Goal: Information Seeking & Learning: Check status

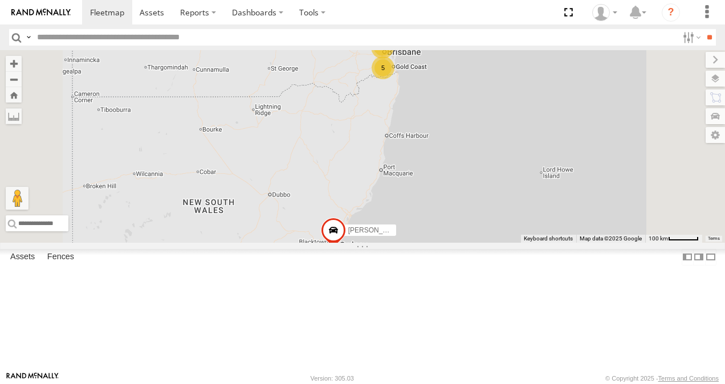
click at [0, 0] on link at bounding box center [0, 0] width 0 height 0
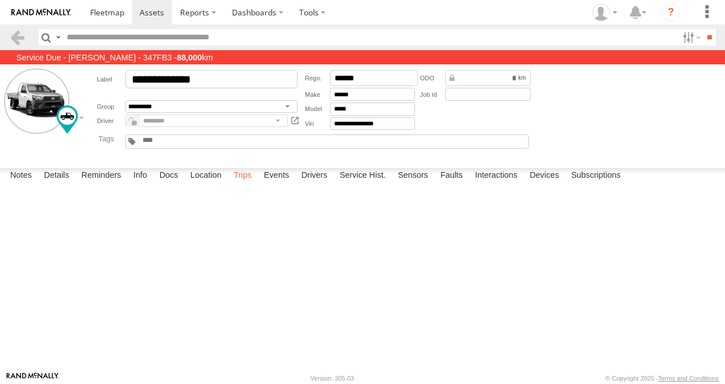
click at [242, 184] on label "Trips" at bounding box center [243, 176] width 30 height 16
click at [106, 15] on span at bounding box center [107, 12] width 34 height 11
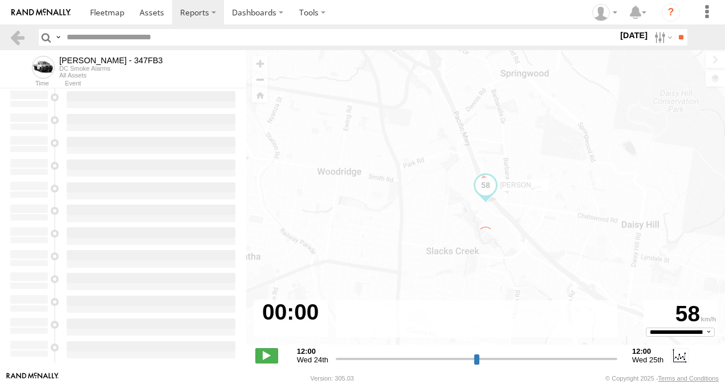
type input "**********"
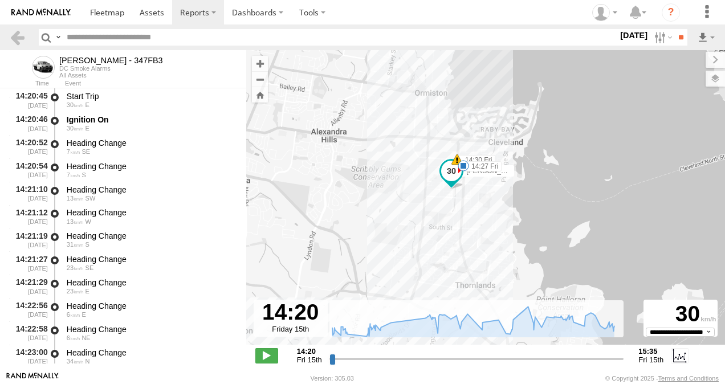
drag, startPoint x: 462, startPoint y: 86, endPoint x: 459, endPoint y: 211, distance: 125.5
click at [458, 230] on div "Alex - 347FB3 14:27 Fri 14:30 Fri 15:14 Fri 15:35 Fri" at bounding box center [485, 203] width 479 height 307
click at [464, 168] on span at bounding box center [462, 168] width 11 height 11
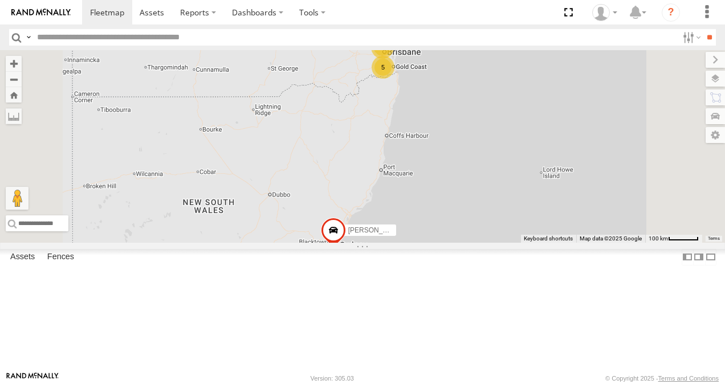
scroll to position [64, 0]
click at [0, 0] on link at bounding box center [0, 0] width 0 height 0
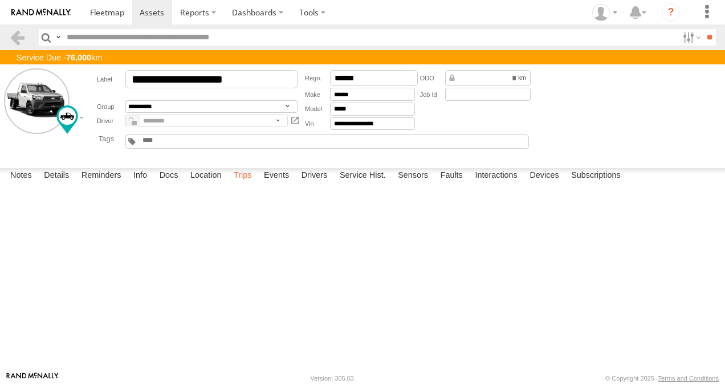
click at [237, 184] on label "Trips" at bounding box center [243, 176] width 30 height 16
click at [112, 14] on span at bounding box center [107, 12] width 34 height 11
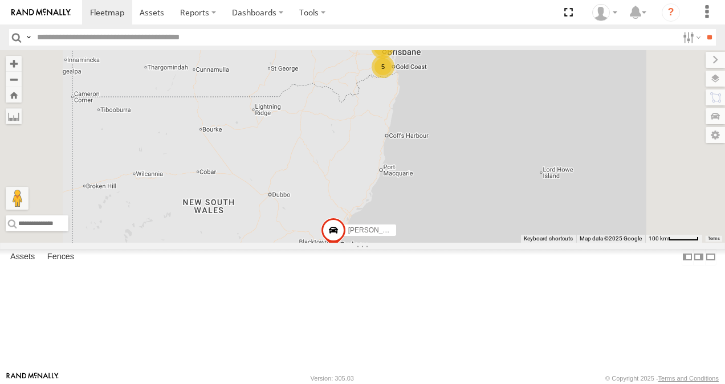
click at [0, 0] on link at bounding box center [0, 0] width 0 height 0
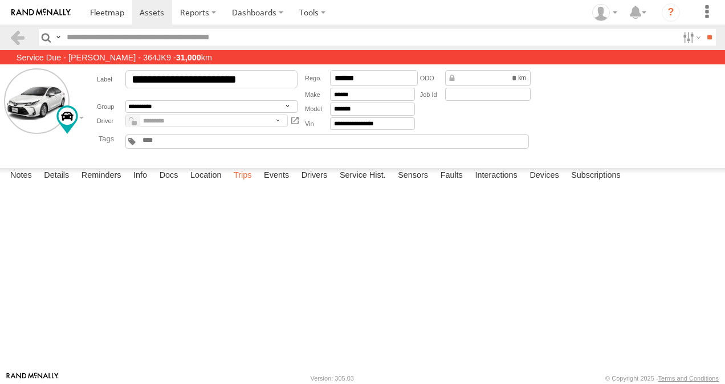
click at [245, 184] on label "Trips" at bounding box center [243, 176] width 30 height 16
click at [108, 7] on span at bounding box center [107, 12] width 34 height 11
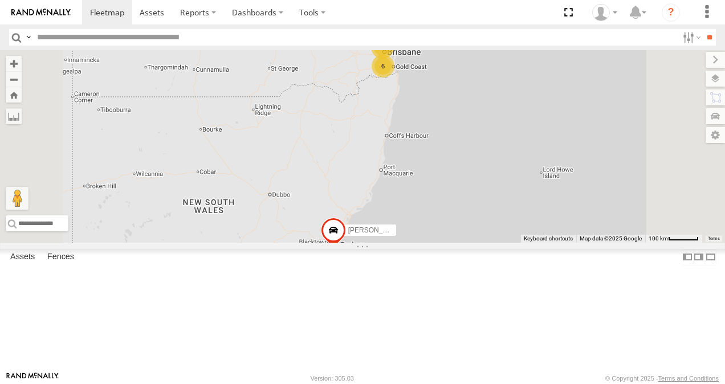
click at [0, 0] on link at bounding box center [0, 0] width 0 height 0
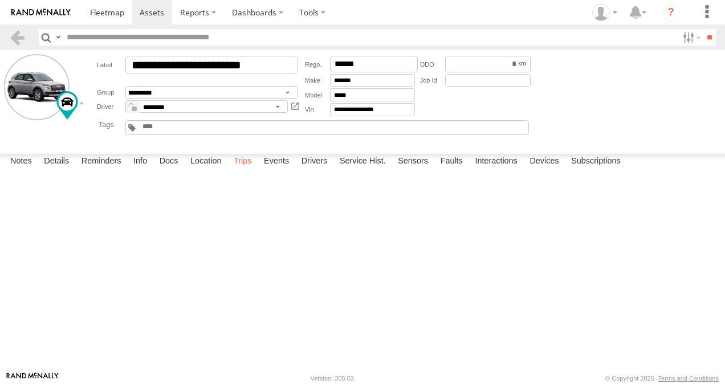
click at [241, 170] on label "Trips" at bounding box center [243, 162] width 30 height 16
drag, startPoint x: 272, startPoint y: 344, endPoint x: 245, endPoint y: 347, distance: 26.9
click at [0, 0] on div "Start Time Start Location End Time End Location Driver Distance Job ID Friday, …" at bounding box center [0, 0] width 0 height 0
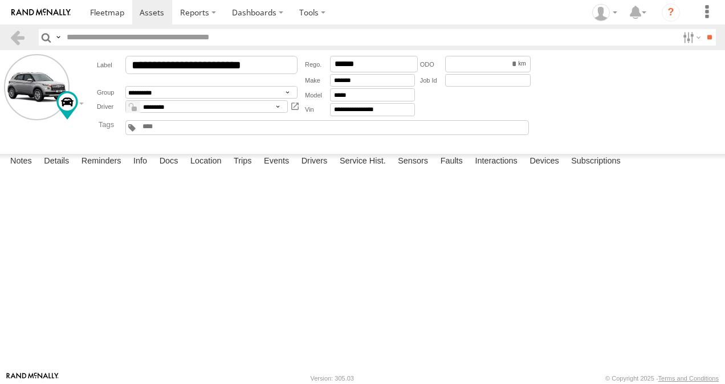
click at [0, 0] on div "Wednesday, 13th August 2025" at bounding box center [0, 0] width 0 height 0
click at [105, 14] on span at bounding box center [107, 12] width 34 height 11
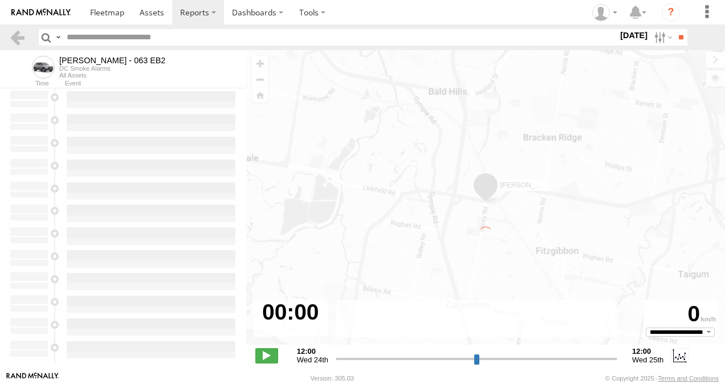
type input "**********"
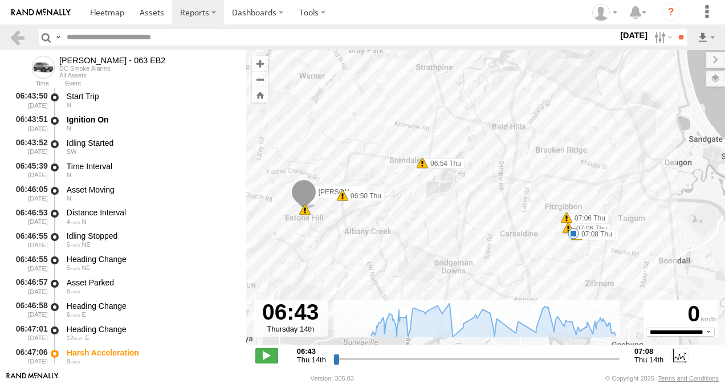
drag, startPoint x: 496, startPoint y: 237, endPoint x: 459, endPoint y: 234, distance: 37.2
click at [450, 227] on div "[PERSON_NAME] - 063 EB2 06:50 Thu 06:54 Thu 07:06 Thu 07:06 Thu 07:07 Thu 07:[D…" at bounding box center [485, 203] width 479 height 307
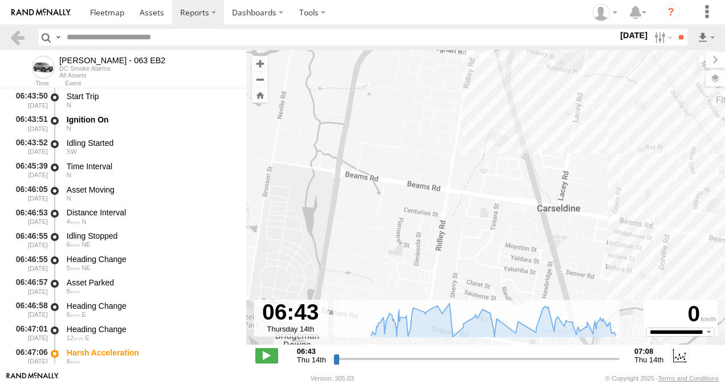
drag, startPoint x: 440, startPoint y: 193, endPoint x: 577, endPoint y: 286, distance: 165.4
click at [577, 286] on div "[PERSON_NAME] - 063 EB2 06:50 Thu 06:54 Thu 07:06 Thu 07:06 Thu 07:07 Thu 07:08…" at bounding box center [485, 203] width 479 height 307
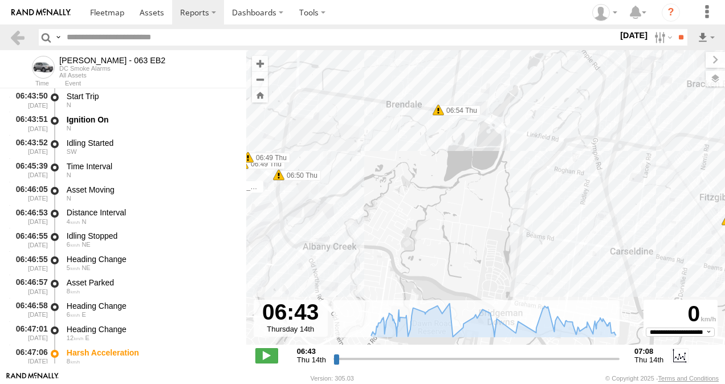
drag, startPoint x: 395, startPoint y: 129, endPoint x: 425, endPoint y: 120, distance: 31.6
click at [411, 128] on div "Craig Williams - 063 EB2 06:50 Thu 06:54 Thu 07:06 Thu 07:06 Thu 07:07 Thu 07:0…" at bounding box center [485, 203] width 479 height 307
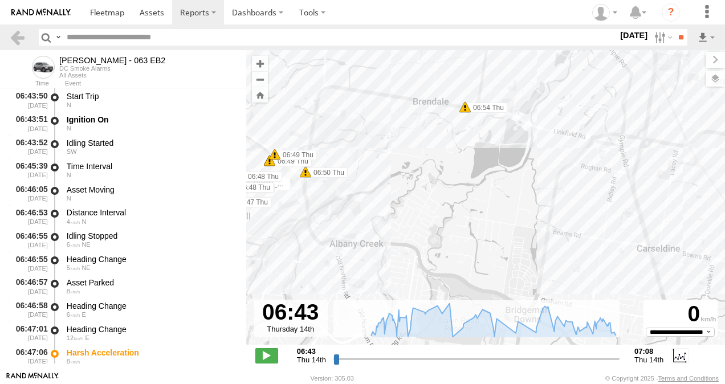
click at [462, 111] on span at bounding box center [465, 106] width 11 height 11
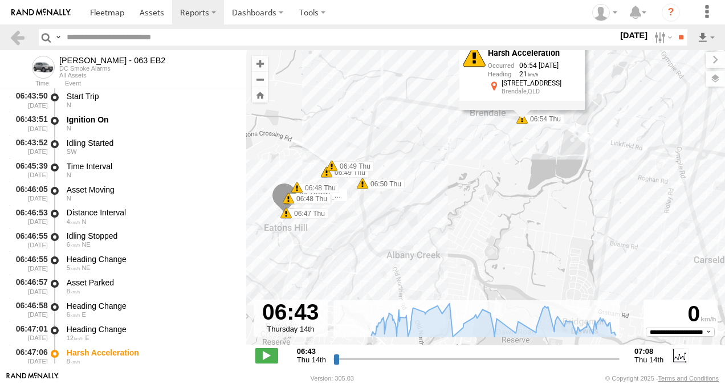
drag, startPoint x: 425, startPoint y: 146, endPoint x: 484, endPoint y: 157, distance: 59.3
click at [484, 157] on div "Craig Williams - 063 EB2 06:50 Thu 06:54 Thu 07:06 Thu 07:06 Thu 07:07 Thu 07:0…" at bounding box center [485, 203] width 479 height 307
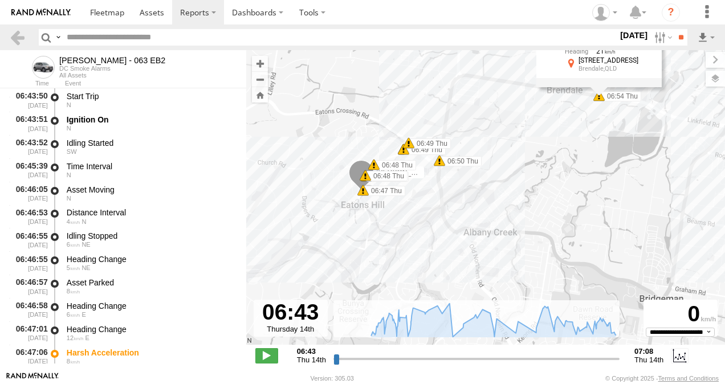
drag, startPoint x: 399, startPoint y: 169, endPoint x: 478, endPoint y: 145, distance: 82.2
click at [478, 145] on div "Craig Williams - 063 EB2 06:50 Thu 06:54 Thu 07:06 Thu 07:06 Thu 07:07 Thu 07:0…" at bounding box center [485, 203] width 479 height 307
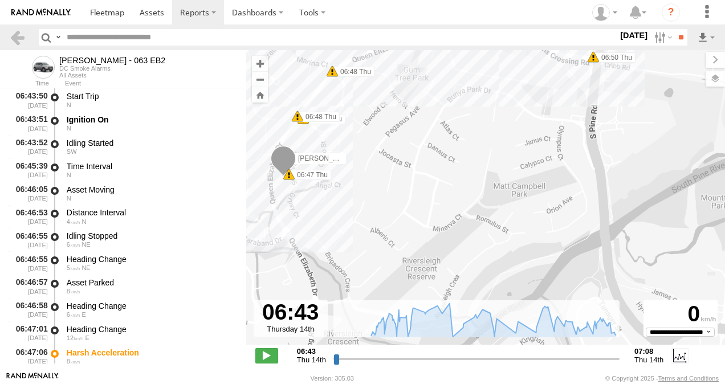
drag, startPoint x: 425, startPoint y: 197, endPoint x: 692, endPoint y: 228, distance: 268.7
click at [512, 206] on div "Craig Williams - 063 EB2 06:50 Thu 06:54 Thu 07:06 Thu 07:06 Thu 07:07 Thu 07:0…" at bounding box center [485, 203] width 479 height 307
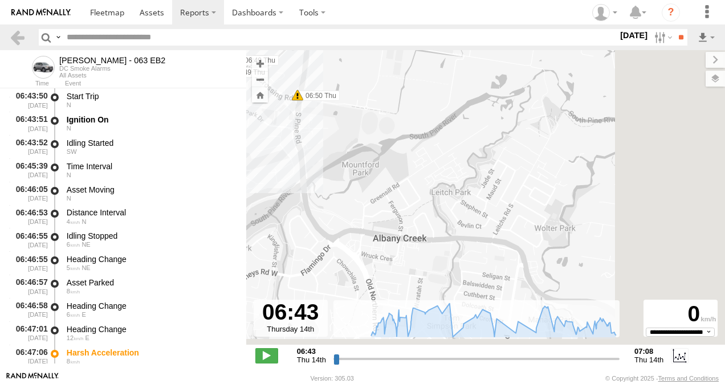
drag, startPoint x: 666, startPoint y: 224, endPoint x: 293, endPoint y: 165, distance: 377.5
click at [294, 165] on div "Craig Williams - 063 EB2 06:50 Thu 06:54 Thu 07:06 Thu 07:06 Thu 07:07 Thu 07:0…" at bounding box center [485, 203] width 479 height 307
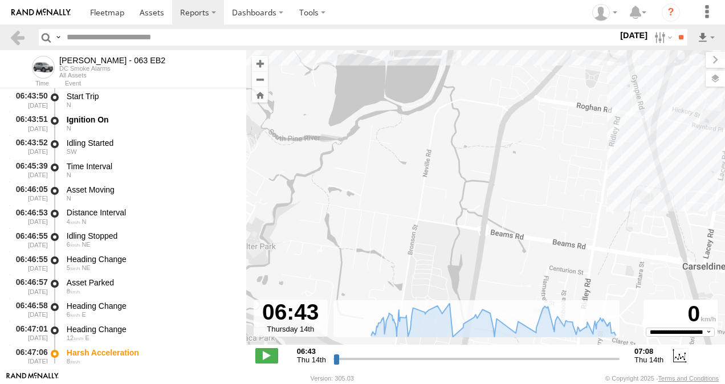
drag, startPoint x: 521, startPoint y: 196, endPoint x: 383, endPoint y: 209, distance: 138.6
click at [252, 226] on div "Craig Williams - 063 EB2 06:50 Thu 06:54 Thu 07:06 Thu 07:06 Thu 07:07 Thu 07:0…" at bounding box center [485, 203] width 479 height 307
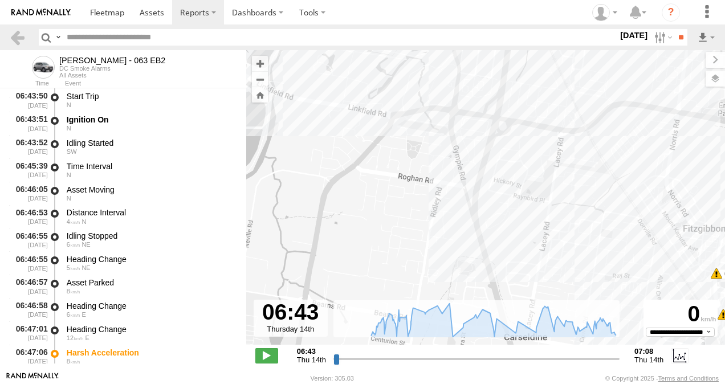
drag, startPoint x: 461, startPoint y: 196, endPoint x: 271, endPoint y: 275, distance: 205.7
click at [271, 275] on div "Craig Williams - 063 EB2 06:50 Thu 06:54 Thu 07:06 Thu 07:06 Thu 07:07 Thu 07:0…" at bounding box center [485, 203] width 479 height 307
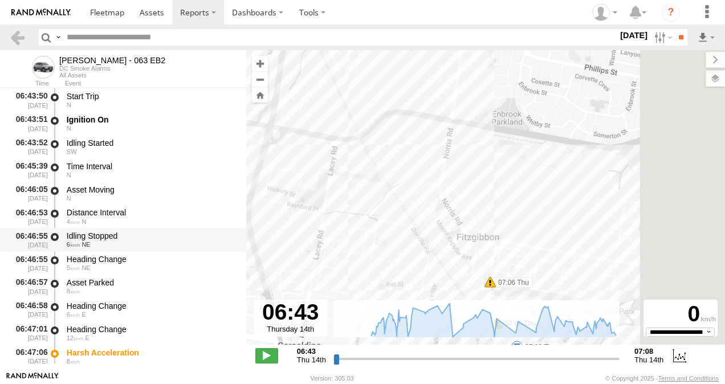
drag, startPoint x: 458, startPoint y: 221, endPoint x: 226, endPoint y: 229, distance: 232.8
click at [226, 229] on main "To navigate the map with touch gestures double-tap and hold your finger on the …" at bounding box center [362, 211] width 725 height 322
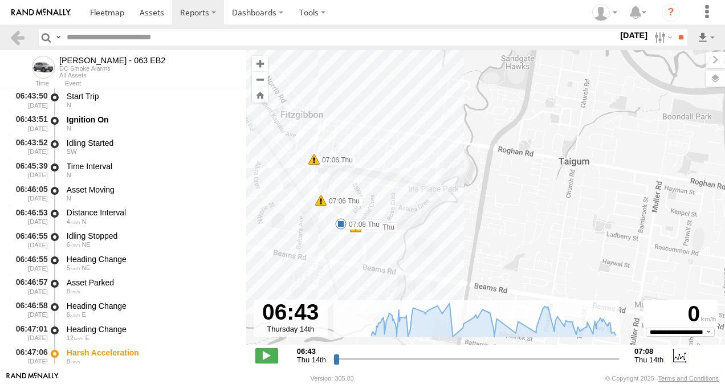
drag, startPoint x: 470, startPoint y: 291, endPoint x: 725, endPoint y: 163, distance: 285.3
click at [725, 163] on html at bounding box center [362, 192] width 725 height 384
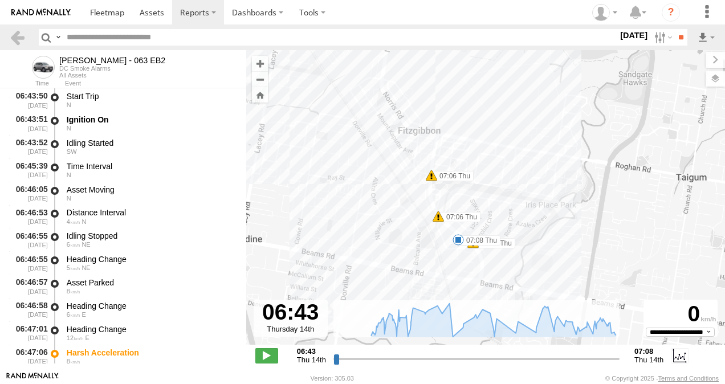
drag, startPoint x: 497, startPoint y: 206, endPoint x: 619, endPoint y: 224, distance: 123.3
click at [619, 224] on div "Craig Williams - 063 EB2 06:50 Thu 06:54 Thu 07:06 Thu 07:06 Thu 07:07 Thu 07:0…" at bounding box center [485, 203] width 479 height 307
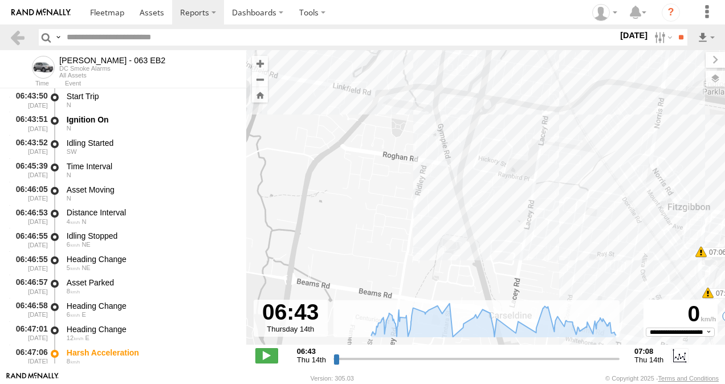
drag, startPoint x: 374, startPoint y: 187, endPoint x: 643, endPoint y: 274, distance: 282.9
click at [664, 273] on div "Craig Williams - 063 EB2 06:50 Thu 06:54 Thu 07:06 Thu 07:06 Thu 07:07 Thu 07:0…" at bounding box center [485, 203] width 479 height 307
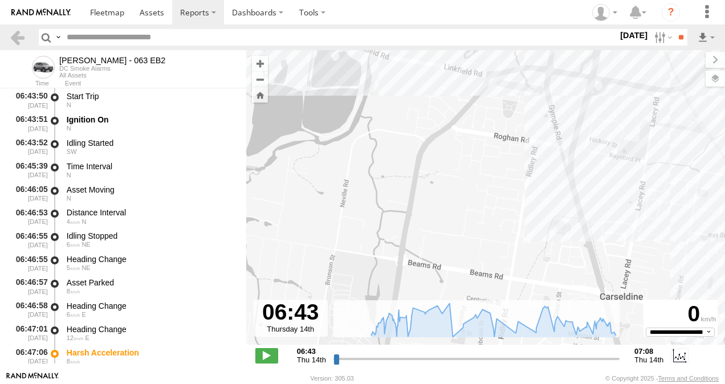
drag, startPoint x: 439, startPoint y: 245, endPoint x: 576, endPoint y: 200, distance: 144.2
click at [683, 200] on div "Craig Williams - 063 EB2 06:50 Thu 06:54 Thu 07:06 Thu 07:06 Thu 07:07 Thu 07:0…" at bounding box center [485, 203] width 479 height 307
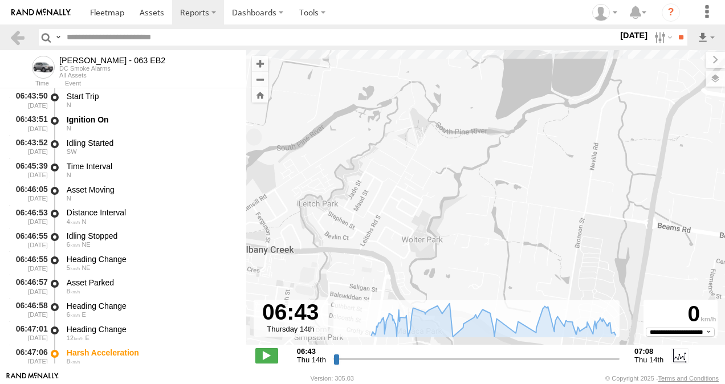
drag, startPoint x: 470, startPoint y: 200, endPoint x: 659, endPoint y: 197, distance: 188.7
click at [672, 190] on div "Craig Williams - 063 EB2 06:50 Thu 06:54 Thu 07:06 Thu 07:06 Thu 07:07 Thu 07:0…" at bounding box center [485, 203] width 479 height 307
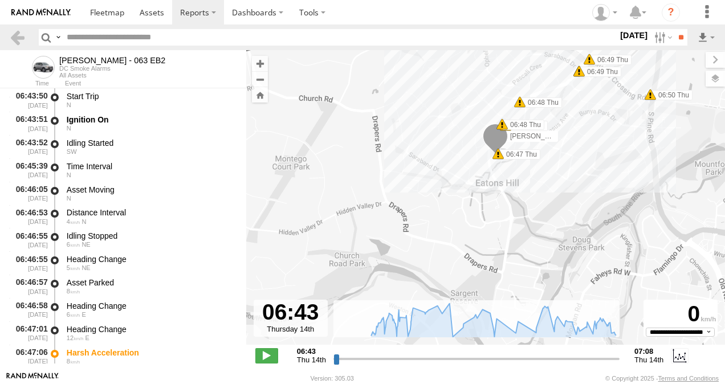
drag, startPoint x: 476, startPoint y: 200, endPoint x: 542, endPoint y: 202, distance: 66.7
click at [542, 202] on div "Craig Williams - 063 EB2 06:50 Thu 06:54 Thu 07:06 Thu 07:06 Thu 07:07 Thu 07:0…" at bounding box center [485, 203] width 479 height 307
click at [498, 154] on span at bounding box center [498, 153] width 11 height 11
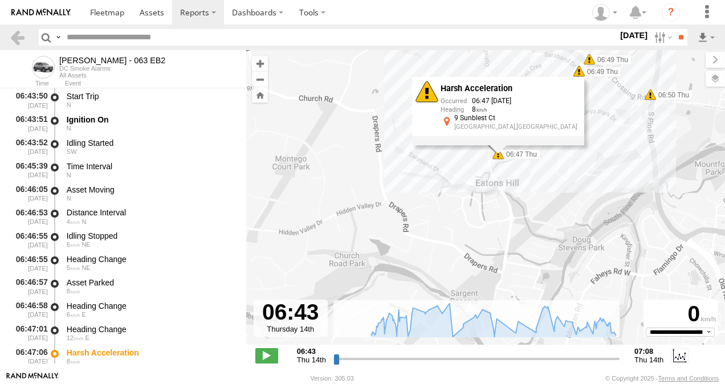
click at [558, 229] on div "Craig Williams - 063 EB2 06:50 Thu 06:54 Thu 07:06 Thu 07:06 Thu 07:07 Thu 07:0…" at bounding box center [485, 203] width 479 height 307
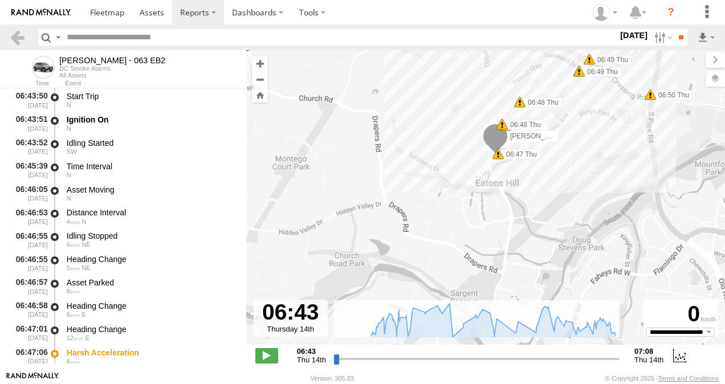
click at [505, 124] on span at bounding box center [502, 124] width 11 height 11
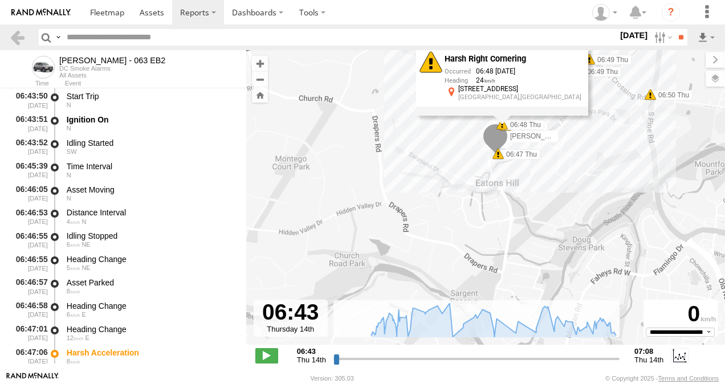
click at [588, 200] on div "Craig Williams - 063 EB2 06:50 Thu 06:54 Thu 07:06 Thu 07:06 Thu 07:07 Thu 07:0…" at bounding box center [485, 203] width 479 height 307
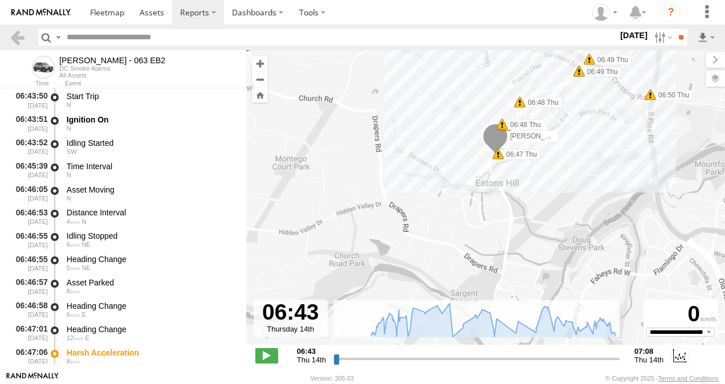
click at [518, 105] on span at bounding box center [519, 101] width 11 height 11
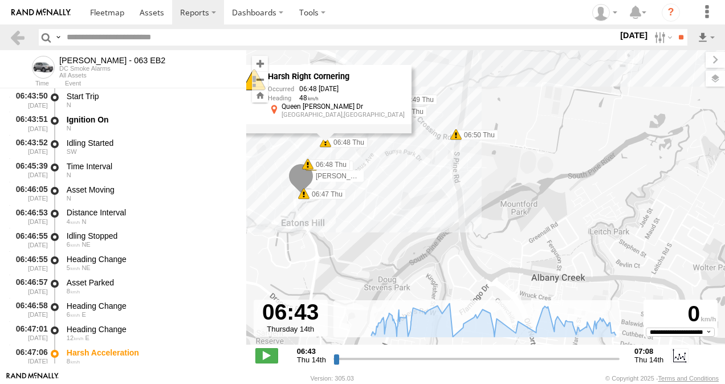
drag, startPoint x: 615, startPoint y: 180, endPoint x: 420, endPoint y: 221, distance: 199.3
click at [420, 221] on div "Craig Williams - 063 EB2 06:50 Thu 06:54 Thu 07:06 Thu 07:06 Thu 07:07 Thu 07:0…" at bounding box center [485, 203] width 479 height 307
click at [455, 224] on div "Craig Williams - 063 EB2 06:50 Thu 06:54 Thu 07:06 Thu 07:06 Thu 07:07 Thu 07:0…" at bounding box center [485, 203] width 479 height 307
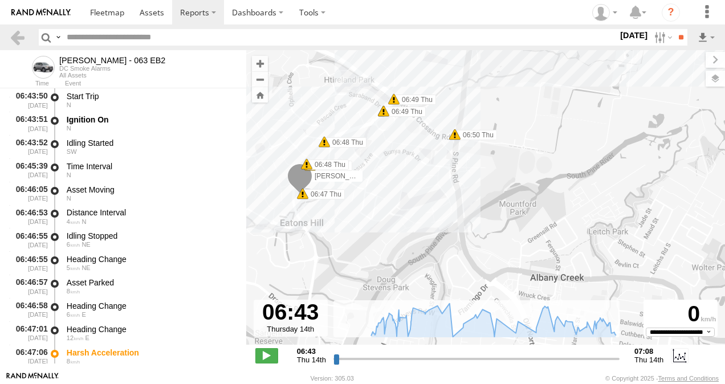
click at [456, 135] on span at bounding box center [454, 134] width 11 height 11
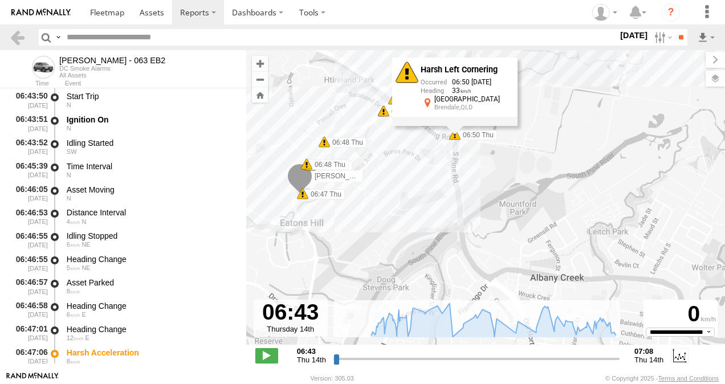
click at [396, 180] on div "Craig Williams - 063 EB2 06:50 Thu 06:54 Thu 07:06 Thu 07:06 Thu 07:07 Thu 07:0…" at bounding box center [485, 203] width 479 height 307
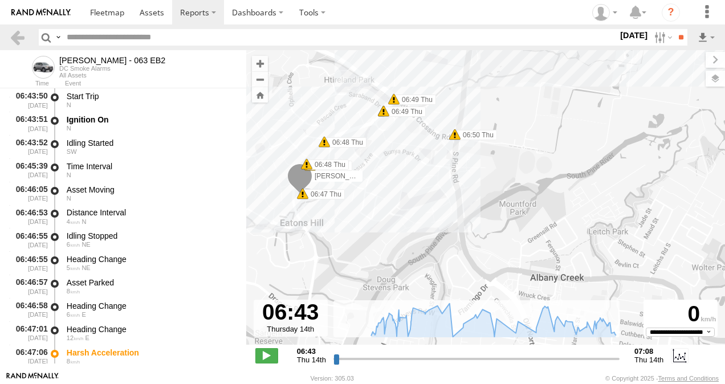
click at [382, 110] on span at bounding box center [383, 110] width 11 height 11
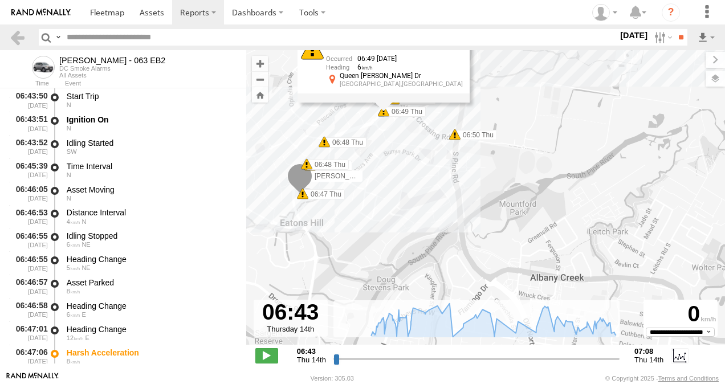
click at [388, 153] on div "Craig Williams - 063 EB2 06:50 Thu 06:54 Thu 07:06 Thu 07:06 Thu 07:07 Thu 07:0…" at bounding box center [485, 203] width 479 height 307
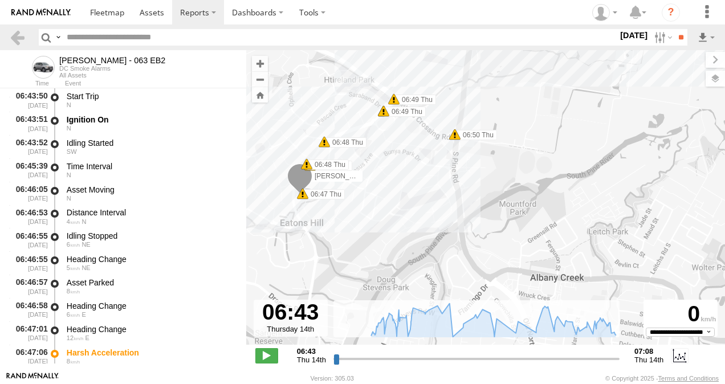
click at [396, 100] on span at bounding box center [393, 99] width 11 height 11
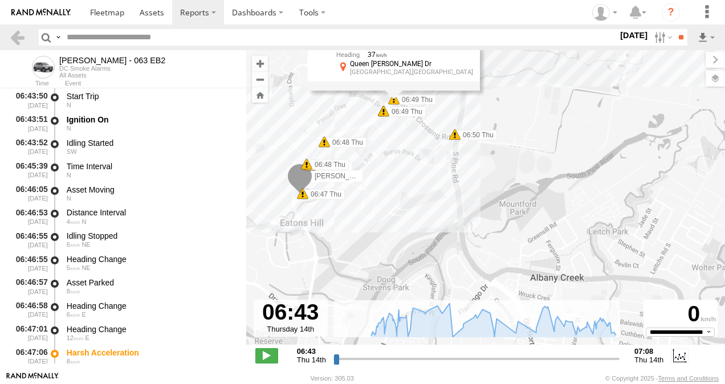
click at [393, 176] on div "Craig Williams - 063 EB2 06:50 Thu 06:54 Thu 07:06 Thu 07:06 Thu 07:07 Thu 07:0…" at bounding box center [485, 203] width 479 height 307
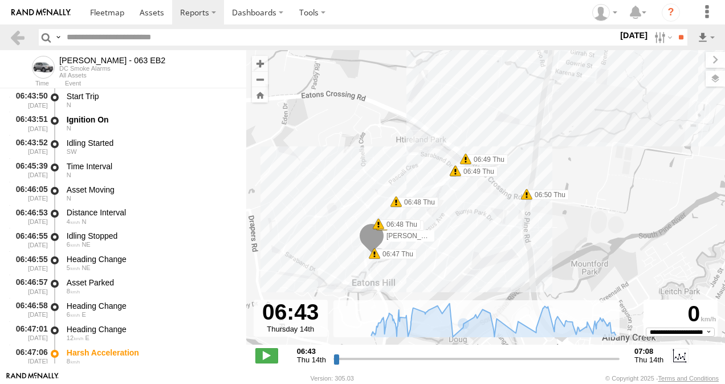
drag, startPoint x: 365, startPoint y: 220, endPoint x: 438, endPoint y: 279, distance: 94.4
click at [438, 279] on div "Craig Williams - 063 EB2 06:50 Thu 06:54 Thu 07:06 Thu 07:06 Thu 07:07 Thu 07:0…" at bounding box center [485, 203] width 479 height 307
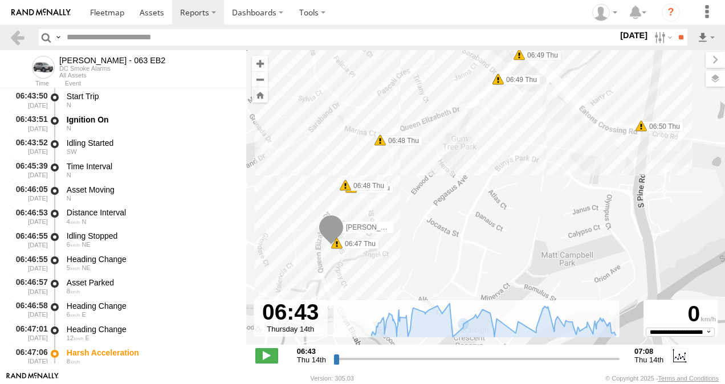
drag, startPoint x: 435, startPoint y: 255, endPoint x: 476, endPoint y: 248, distance: 41.7
click at [476, 248] on div "Craig Williams - 063 EB2 06:50 Thu 06:54 Thu 07:06 Thu 07:06 Thu 07:07 Thu 07:0…" at bounding box center [485, 203] width 479 height 307
click at [342, 186] on span at bounding box center [345, 185] width 11 height 11
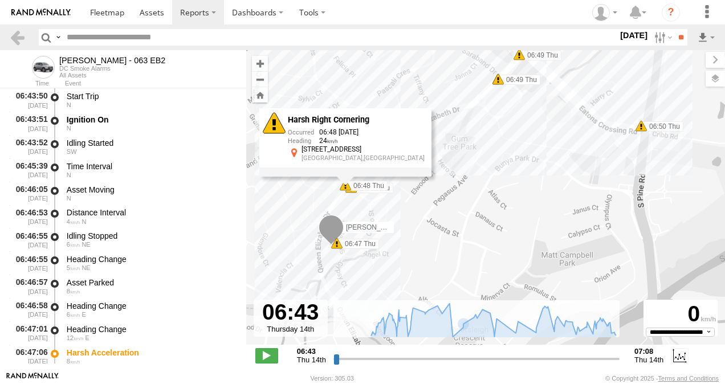
click at [534, 192] on div "Craig Williams - 063 EB2 06:50 Thu 06:54 Thu 07:06 Thu 07:06 Thu 07:07 Thu 07:0…" at bounding box center [485, 203] width 479 height 307
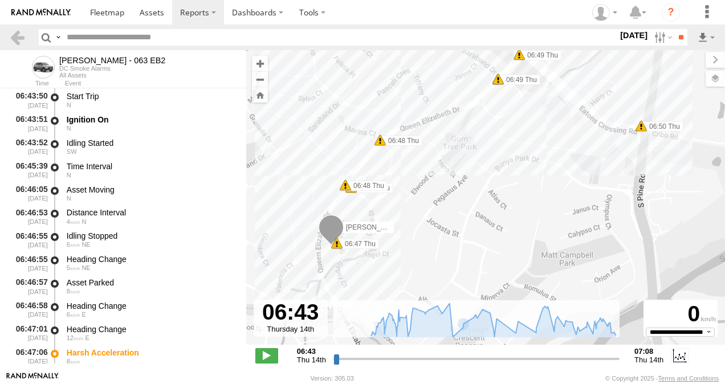
click at [381, 143] on span at bounding box center [380, 140] width 11 height 11
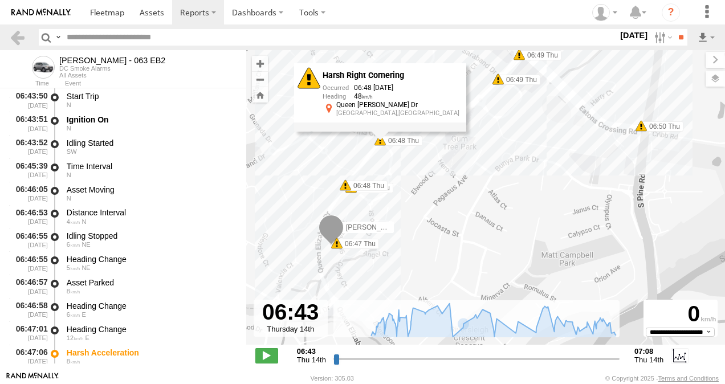
click at [530, 162] on div "Craig Williams - 063 EB2 06:50 Thu 06:54 Thu 07:06 Thu 07:06 Thu 07:07 Thu 07:0…" at bounding box center [485, 203] width 479 height 307
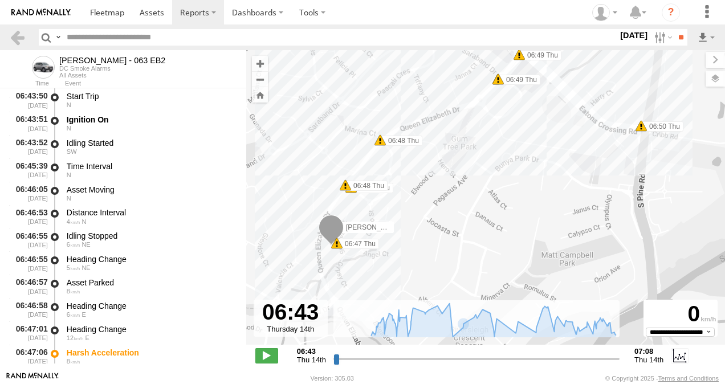
click at [499, 83] on span at bounding box center [498, 79] width 11 height 11
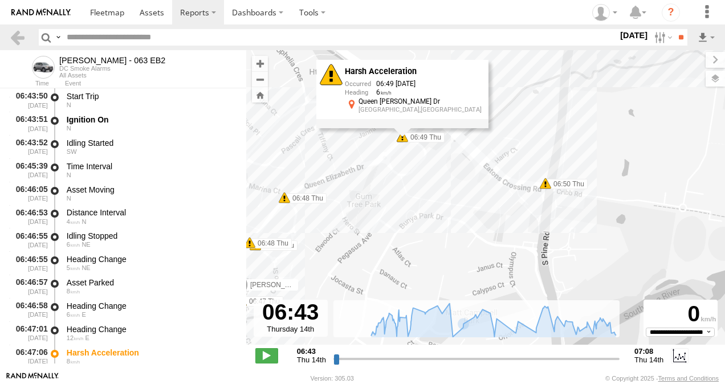
drag, startPoint x: 523, startPoint y: 133, endPoint x: 443, endPoint y: 189, distance: 97.4
click at [426, 194] on div "Craig Williams - 063 EB2 06:50 Thu 06:54 Thu 07:06 Thu 07:06 Thu 07:07 Thu 07:0…" at bounding box center [485, 203] width 479 height 307
click at [537, 134] on div "Craig Williams - 063 EB2 06:50 Thu 06:54 Thu 07:06 Thu 07:06 Thu 07:07 Thu 07:0…" at bounding box center [485, 203] width 479 height 307
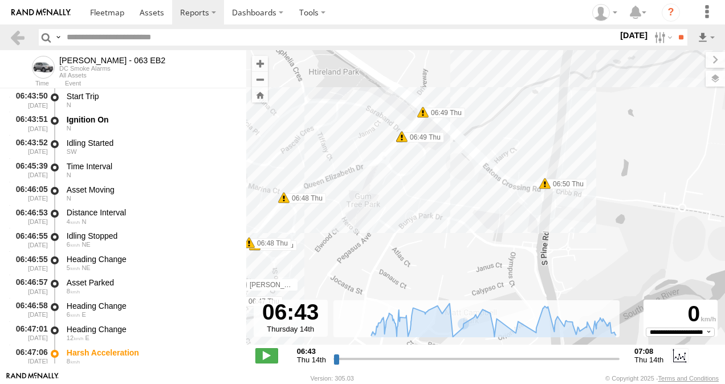
click at [545, 186] on span at bounding box center [544, 183] width 11 height 11
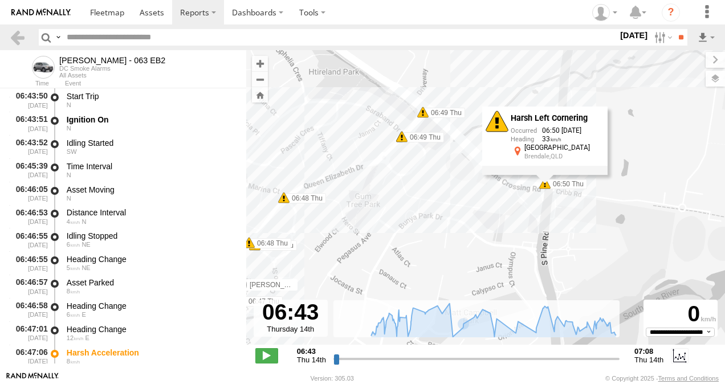
click at [432, 200] on div "Craig Williams - 063 EB2 06:50 Thu 06:54 Thu 07:06 Thu 07:06 Thu 07:07 Thu 07:0…" at bounding box center [485, 203] width 479 height 307
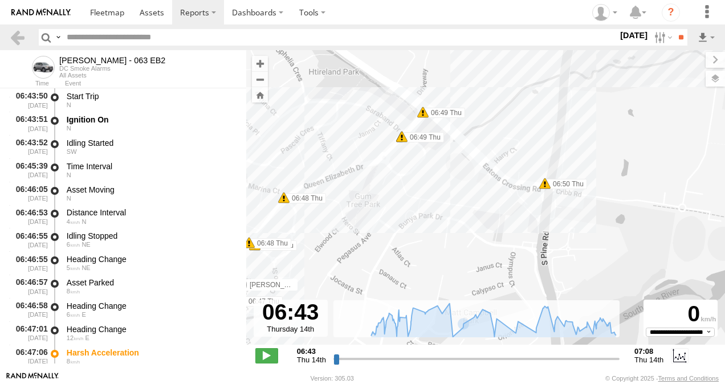
click at [423, 115] on span at bounding box center [422, 112] width 11 height 11
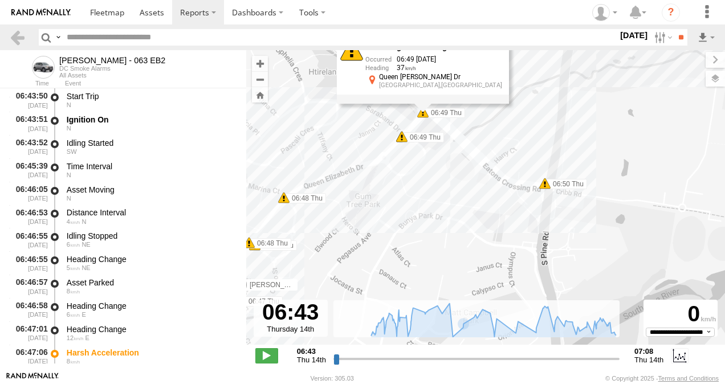
click at [437, 185] on div "Craig Williams - 063 EB2 06:50 Thu 06:54 Thu 07:06 Thu 07:06 Thu 07:07 Thu 07:0…" at bounding box center [485, 203] width 479 height 307
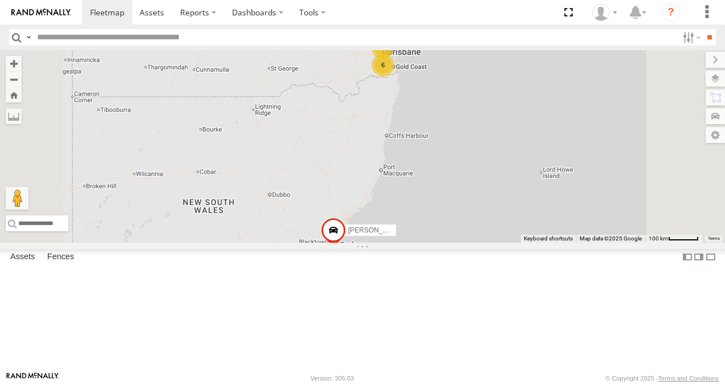
scroll to position [171, 0]
click at [0, 0] on link at bounding box center [0, 0] width 0 height 0
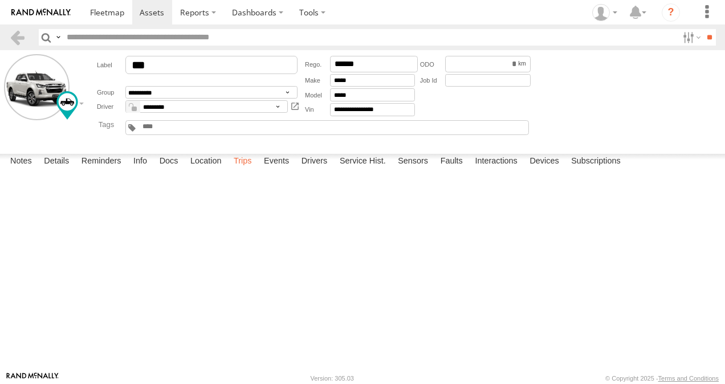
click at [245, 170] on label "Trips" at bounding box center [243, 162] width 30 height 16
click at [119, 14] on span at bounding box center [107, 12] width 34 height 11
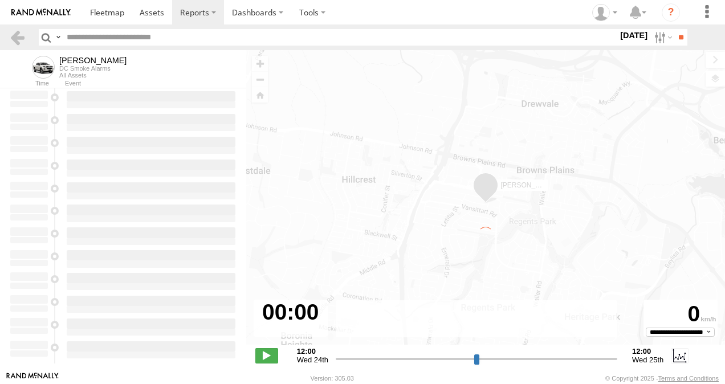
type input "**********"
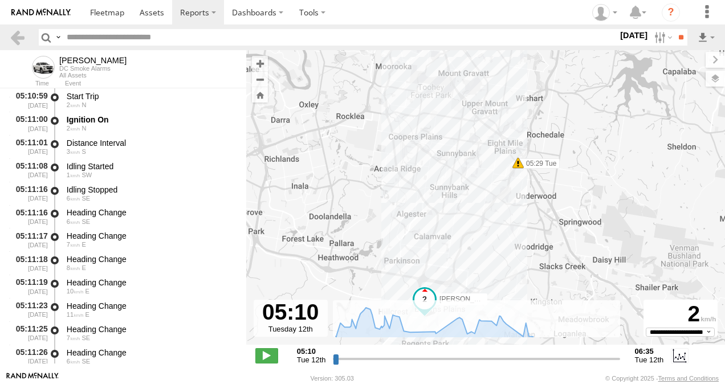
click at [522, 165] on span at bounding box center [518, 162] width 11 height 11
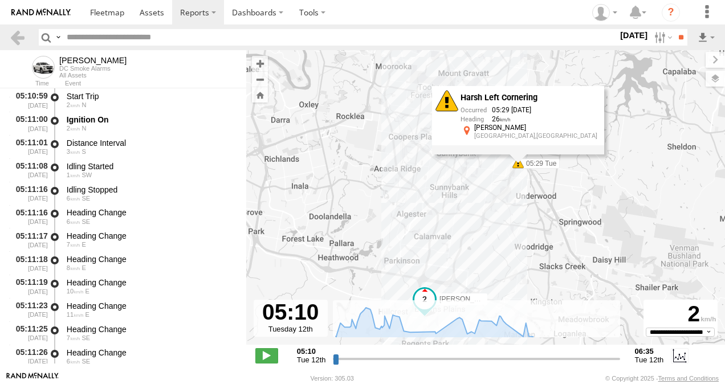
click at [433, 181] on div "[PERSON_NAME] 05:29 Tue 06:01 Tue 06:07 Tue 06:30 Tue Harsh Left Cornering 05:2…" at bounding box center [485, 203] width 479 height 307
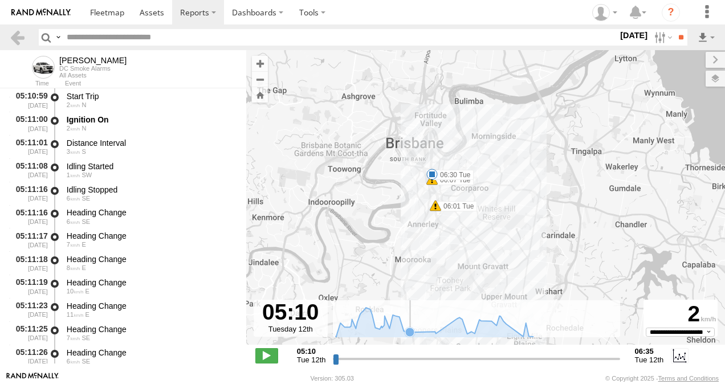
drag, startPoint x: 393, startPoint y: 109, endPoint x: 429, endPoint y: 278, distance: 172.6
click at [413, 304] on div "To navigate the map with touch gestures double-tap and hold your finger on the …" at bounding box center [485, 211] width 479 height 322
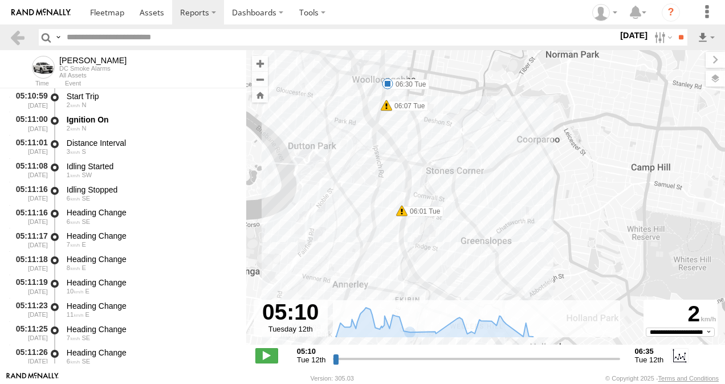
click at [389, 109] on span at bounding box center [386, 105] width 11 height 11
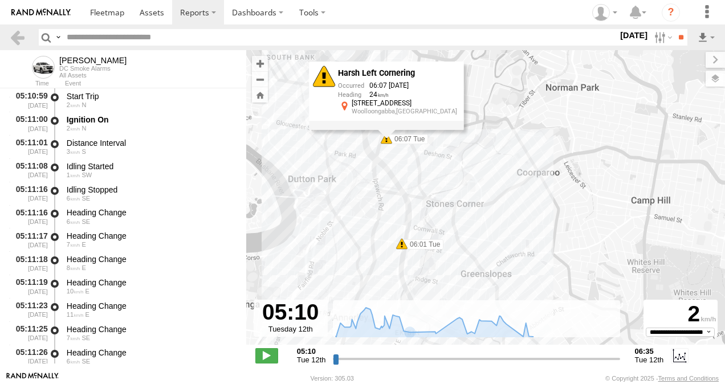
drag, startPoint x: 371, startPoint y: 147, endPoint x: 369, endPoint y: 200, distance: 52.5
click at [369, 200] on div "[PERSON_NAME] 05:29 Tue 06:01 Tue 06:07 Tue 06:30 Tue Harsh Left Cornering 06:0…" at bounding box center [485, 203] width 479 height 307
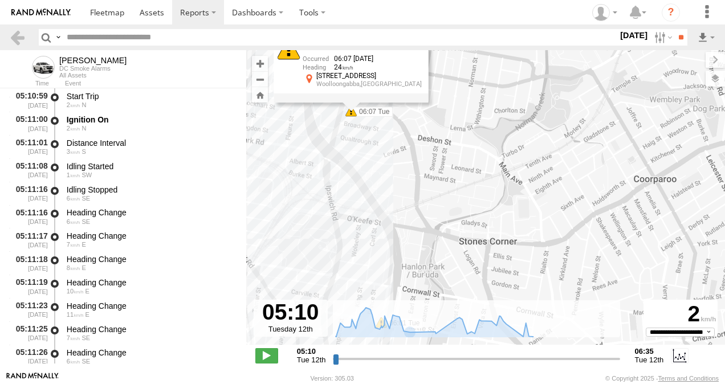
click at [453, 188] on div "Ian 05:29 Tue 06:01 Tue 06:07 Tue 06:30 Tue Harsh Left Cornering 06:07 12/08/20…" at bounding box center [485, 203] width 479 height 307
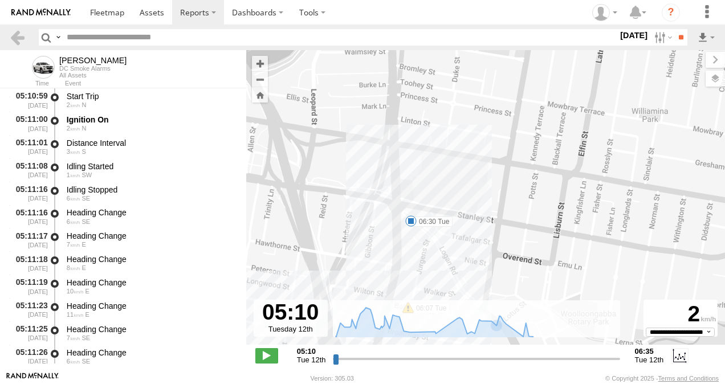
drag, startPoint x: 401, startPoint y: 119, endPoint x: 485, endPoint y: 324, distance: 221.5
click at [514, 365] on div "To navigate the map with touch gestures double-tap and hold your finger on the …" at bounding box center [485, 211] width 479 height 322
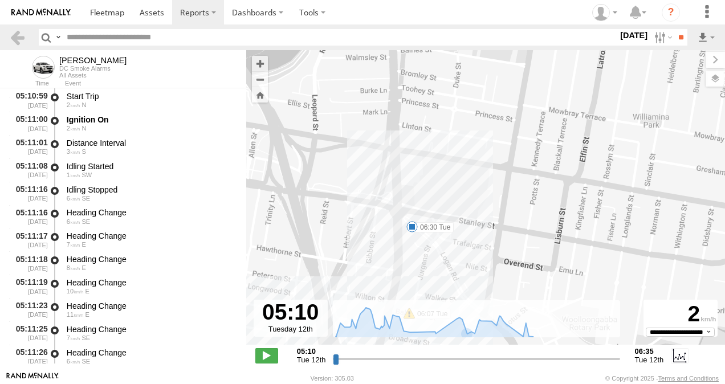
click at [414, 229] on span at bounding box center [412, 226] width 11 height 11
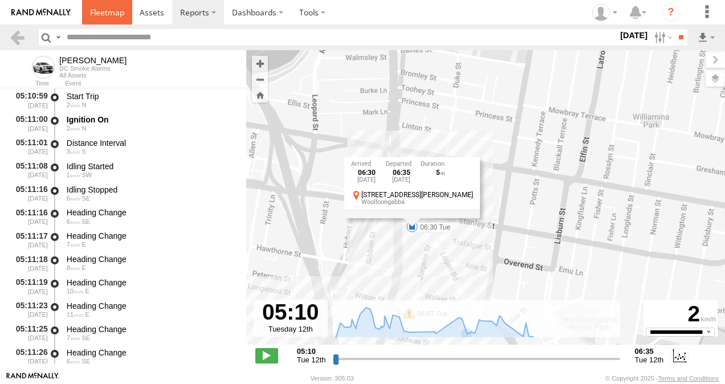
click at [111, 14] on span at bounding box center [107, 12] width 34 height 11
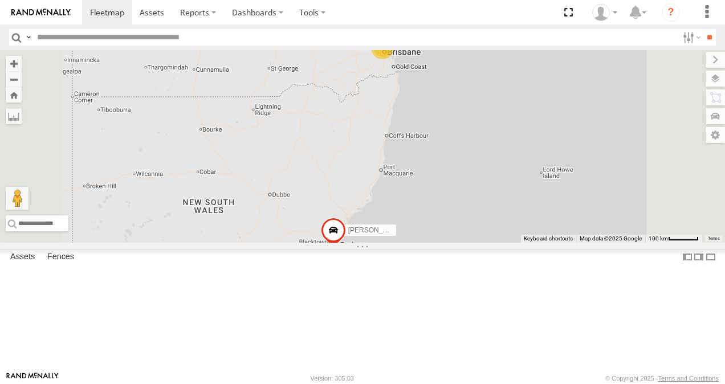
scroll to position [114, 0]
click at [0, 0] on link at bounding box center [0, 0] width 0 height 0
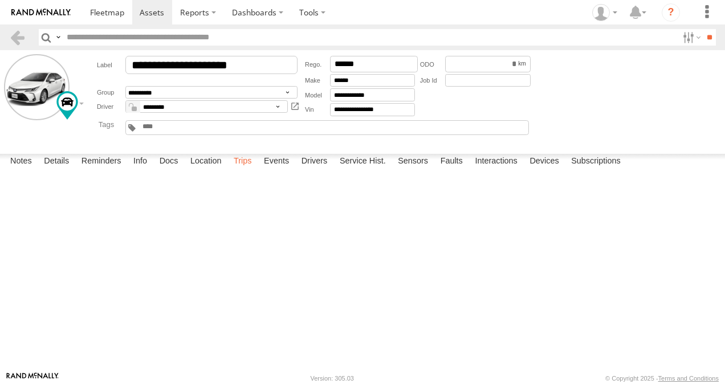
click at [241, 170] on label "Trips" at bounding box center [243, 162] width 30 height 16
click at [109, 9] on span at bounding box center [107, 12] width 34 height 11
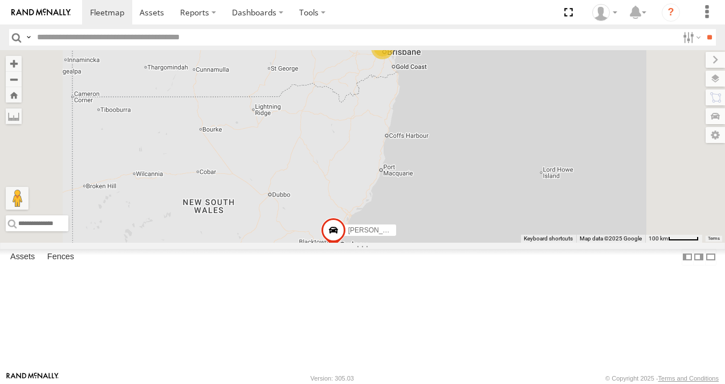
click at [0, 0] on link at bounding box center [0, 0] width 0 height 0
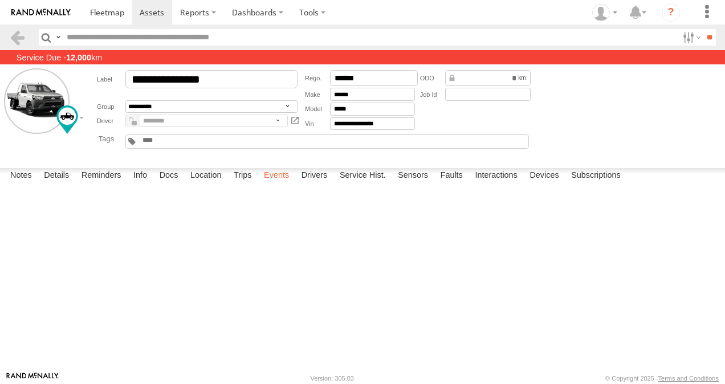
click at [281, 184] on label "Events" at bounding box center [276, 176] width 36 height 16
click at [240, 184] on label "Trips" at bounding box center [243, 176] width 30 height 16
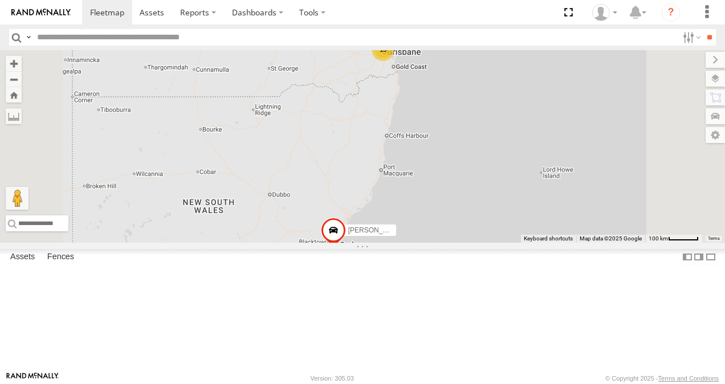
scroll to position [235, 0]
click at [0, 0] on link at bounding box center [0, 0] width 0 height 0
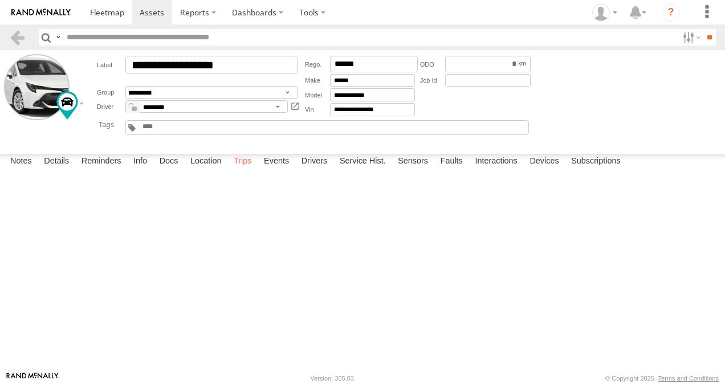
click at [245, 170] on label "Trips" at bounding box center [243, 162] width 30 height 16
click at [113, 13] on span at bounding box center [107, 12] width 34 height 11
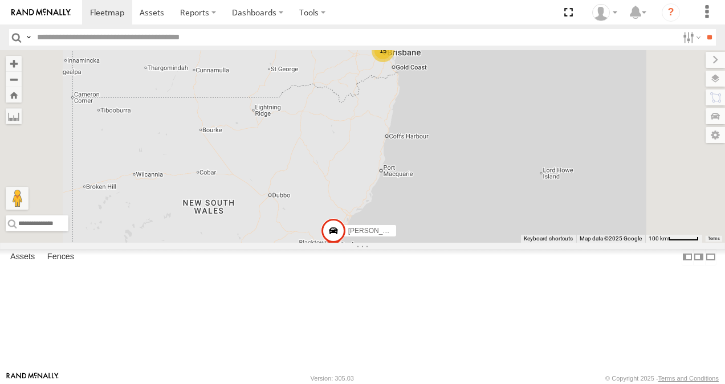
scroll to position [228, 0]
click at [0, 0] on link at bounding box center [0, 0] width 0 height 0
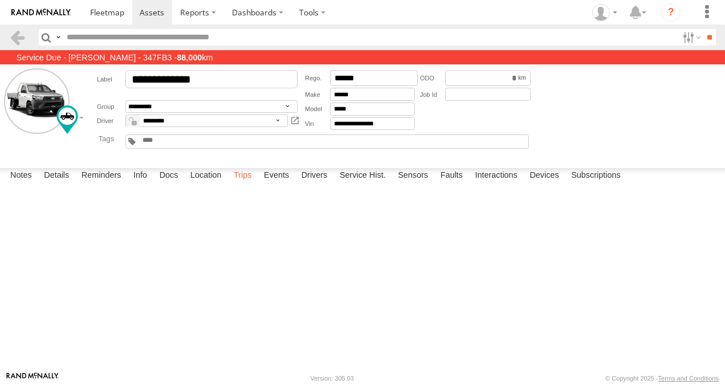
click at [246, 184] on label "Trips" at bounding box center [243, 176] width 30 height 16
click at [119, 10] on span at bounding box center [107, 12] width 34 height 11
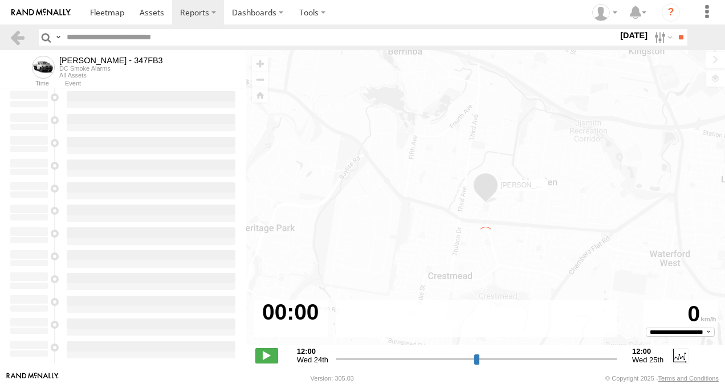
type input "**********"
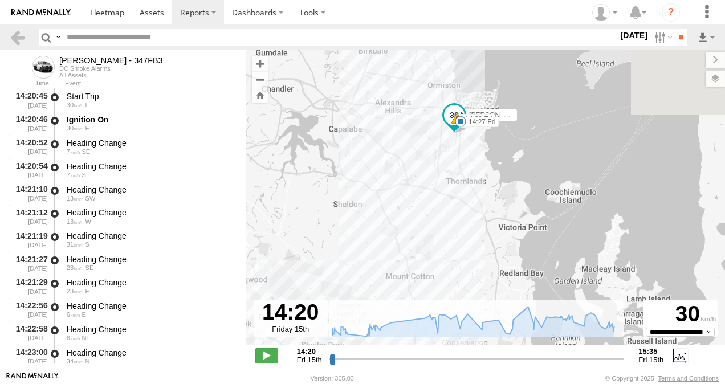
drag, startPoint x: 448, startPoint y: 83, endPoint x: 454, endPoint y: 169, distance: 85.8
click at [454, 169] on div "Alex - 347FB3 14:27 Fri 14:30 Fri 15:14 Fri 15:35 Fri" at bounding box center [485, 203] width 479 height 307
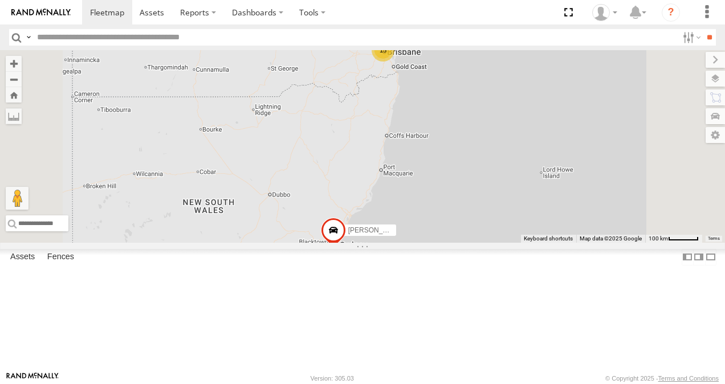
click at [0, 0] on link at bounding box center [0, 0] width 0 height 0
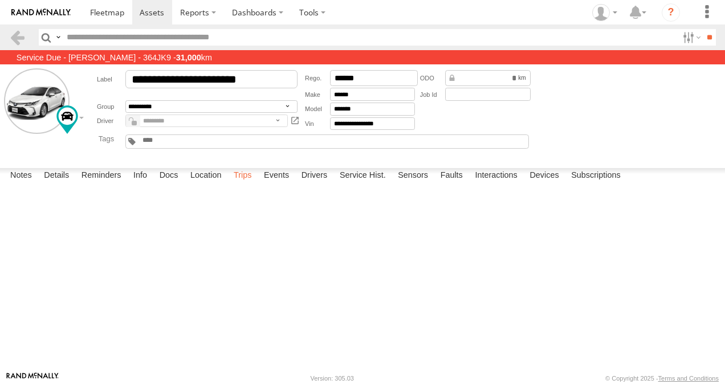
click at [243, 184] on label "Trips" at bounding box center [243, 176] width 30 height 16
click at [100, 13] on span at bounding box center [107, 12] width 34 height 11
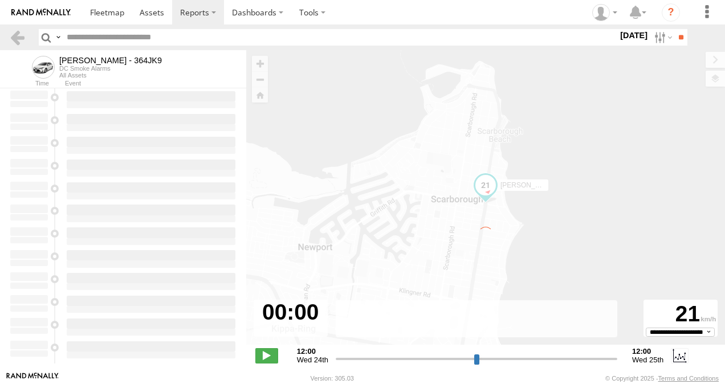
type input "**********"
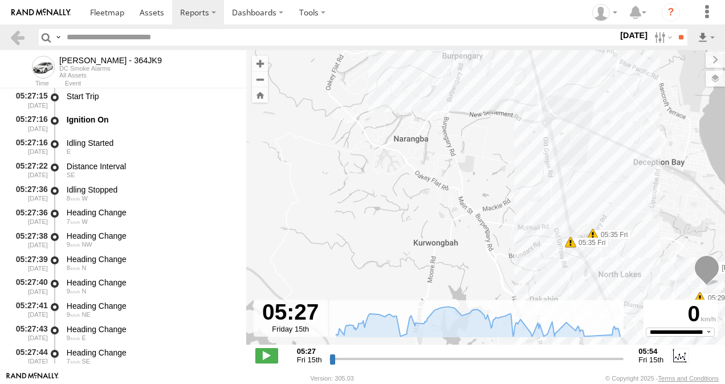
drag, startPoint x: 430, startPoint y: 153, endPoint x: 432, endPoint y: 35, distance: 117.5
click at [432, 35] on body "?" at bounding box center [362, 192] width 725 height 384
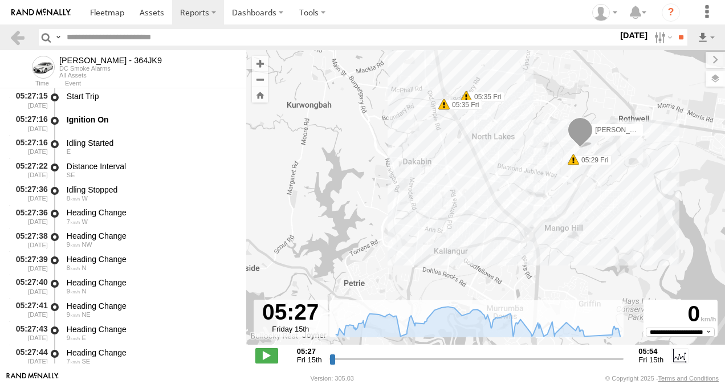
drag, startPoint x: 448, startPoint y: 98, endPoint x: 320, endPoint y: -42, distance: 189.7
click at [320, 0] on html at bounding box center [362, 192] width 725 height 384
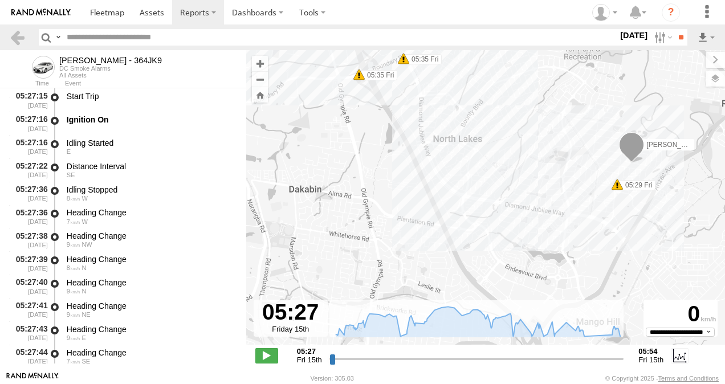
click at [618, 187] on span at bounding box center [617, 184] width 11 height 11
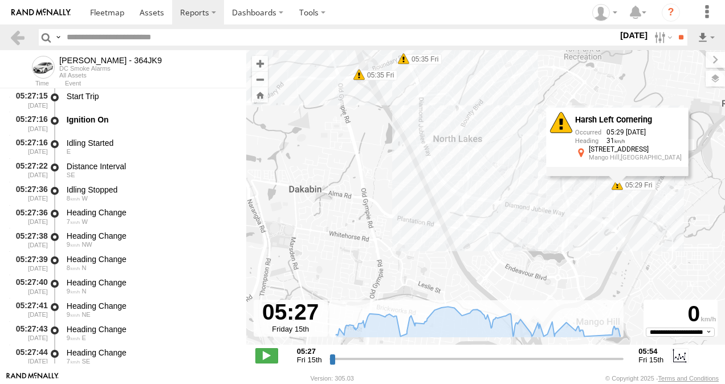
click at [405, 62] on span at bounding box center [403, 58] width 11 height 11
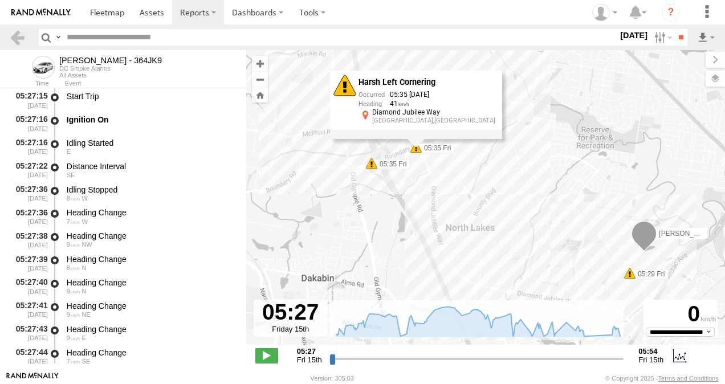
drag, startPoint x: 369, startPoint y: 117, endPoint x: 379, endPoint y: 203, distance: 86.1
click at [379, 203] on div "[PERSON_NAME] - 364JK9 05:29 Fri 05:35 Fri 05:35 Fri 05:42 Fri 05:50 Fri 05:50 …" at bounding box center [485, 203] width 479 height 307
click at [375, 164] on span at bounding box center [371, 163] width 11 height 11
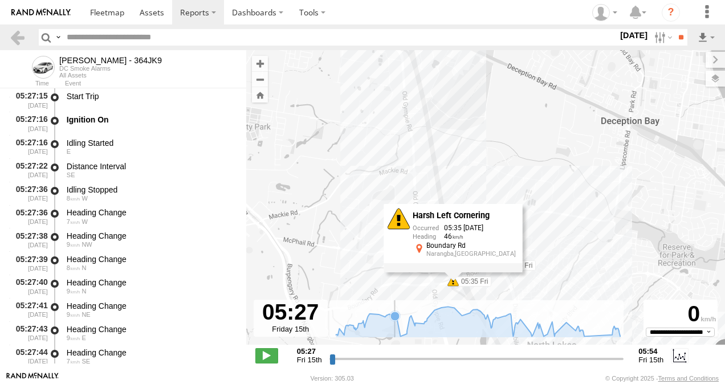
drag, startPoint x: 311, startPoint y: 186, endPoint x: 396, endPoint y: 306, distance: 147.0
click at [396, 306] on div "To navigate the map with touch gestures double-tap and hold your finger on the …" at bounding box center [485, 211] width 479 height 322
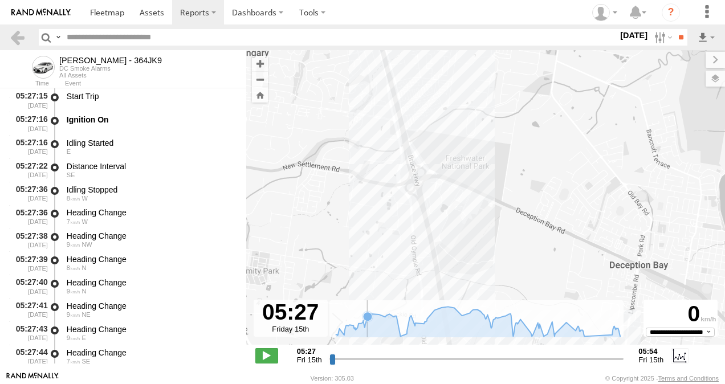
drag, startPoint x: 358, startPoint y: 175, endPoint x: 352, endPoint y: 253, distance: 78.3
click at [368, 323] on div "To navigate the map with touch gestures double-tap and hold your finger on the …" at bounding box center [485, 211] width 479 height 322
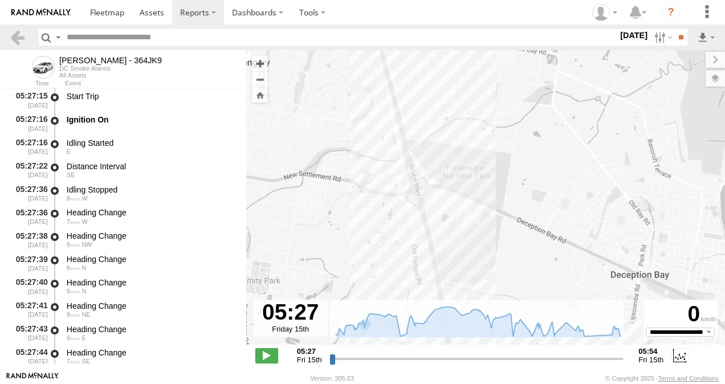
drag, startPoint x: 335, startPoint y: 168, endPoint x: 364, endPoint y: 304, distance: 139.8
click at [364, 307] on div "To navigate the map with touch gestures double-tap and hold your finger on the …" at bounding box center [485, 211] width 479 height 322
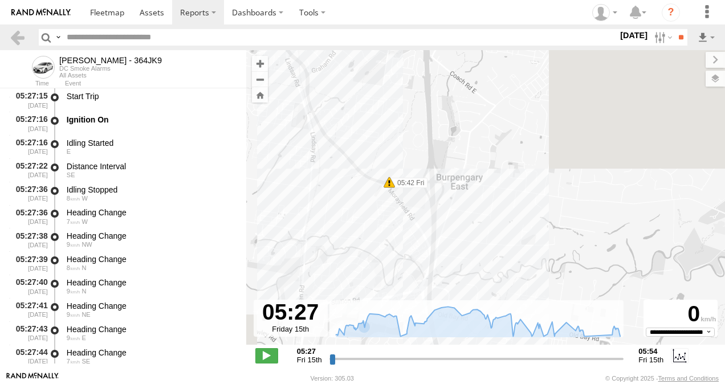
drag, startPoint x: 364, startPoint y: 155, endPoint x: 387, endPoint y: 296, distance: 143.3
click at [390, 302] on div "To navigate the map with touch gestures double-tap and hold your finger on the …" at bounding box center [485, 211] width 479 height 322
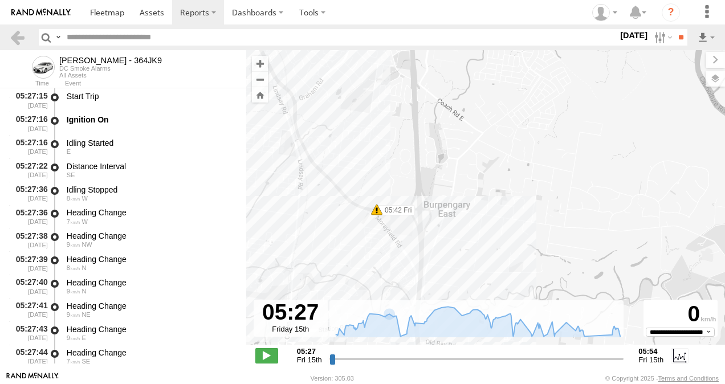
drag, startPoint x: 371, startPoint y: 237, endPoint x: 332, endPoint y: 69, distance: 171.9
click at [332, 69] on div "[PERSON_NAME] - 364JK9 05:29 Fri 05:35 Fri 05:35 Fri 05:42 Fri 05:50 Fri 05:50 …" at bounding box center [485, 203] width 479 height 307
click at [374, 203] on span at bounding box center [374, 202] width 11 height 11
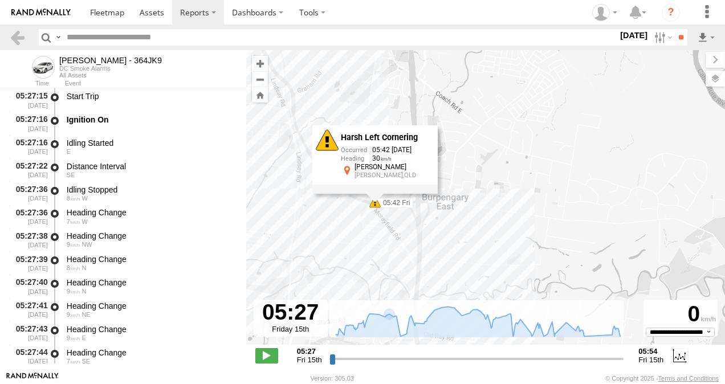
click at [328, 252] on div "[PERSON_NAME] - 364JK9 05:29 Fri 05:35 Fri 05:35 Fri 05:42 Fri 05:50 Fri 05:50 …" at bounding box center [485, 203] width 479 height 307
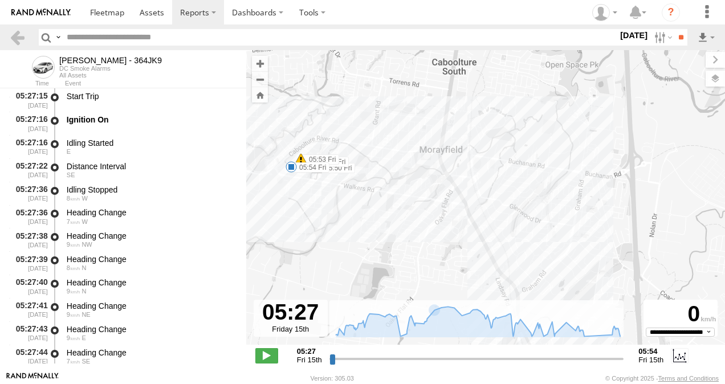
drag, startPoint x: 268, startPoint y: 151, endPoint x: 528, endPoint y: 347, distance: 325.7
click at [528, 347] on div "To navigate the map with touch gestures double-tap and hold your finger on the …" at bounding box center [485, 211] width 479 height 322
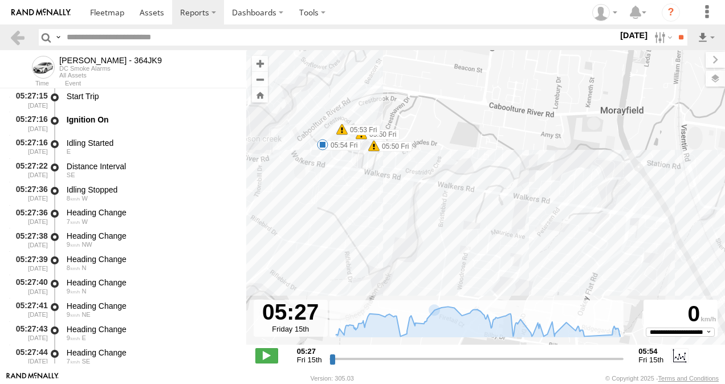
click at [374, 147] on span at bounding box center [373, 145] width 11 height 11
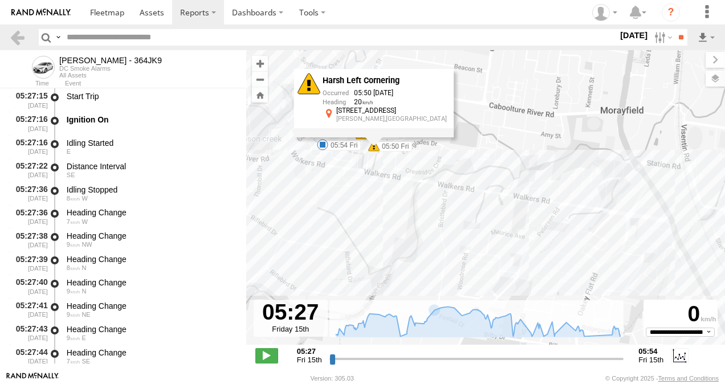
click at [332, 193] on div "Benjamin Fidow - 364JK9 05:29 Fri 05:35 Fri 05:35 Fri 05:42 Fri 05:50 Fri 05:50…" at bounding box center [485, 203] width 479 height 307
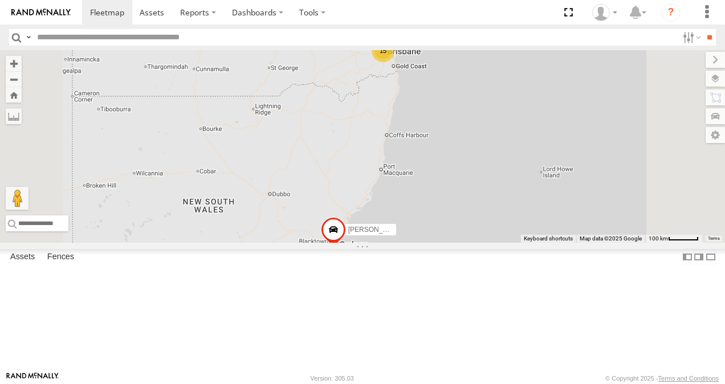
click at [0, 0] on link at bounding box center [0, 0] width 0 height 0
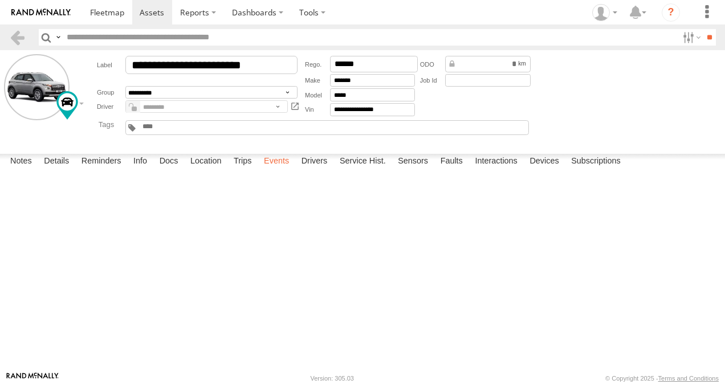
drag, startPoint x: 246, startPoint y: 358, endPoint x: 274, endPoint y: 355, distance: 27.6
click at [246, 170] on label "Trips" at bounding box center [243, 162] width 30 height 16
click at [112, 11] on span at bounding box center [107, 12] width 34 height 11
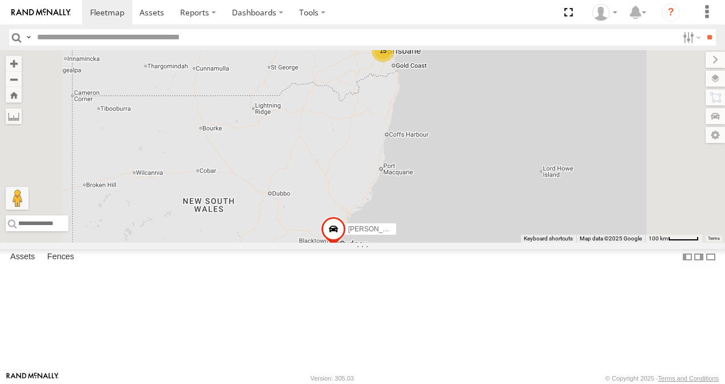
scroll to position [228, 0]
click at [0, 0] on link at bounding box center [0, 0] width 0 height 0
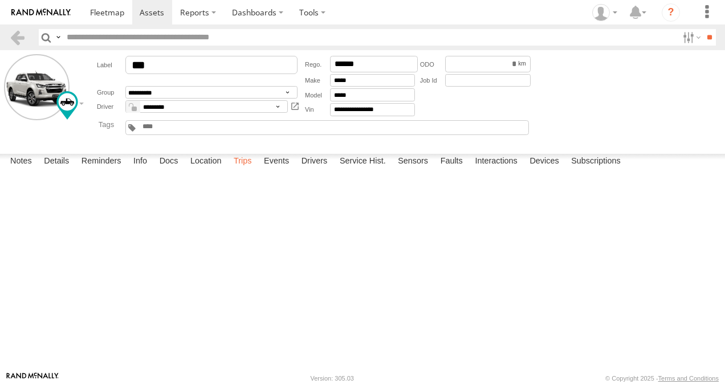
click at [241, 170] on label "Trips" at bounding box center [243, 162] width 30 height 16
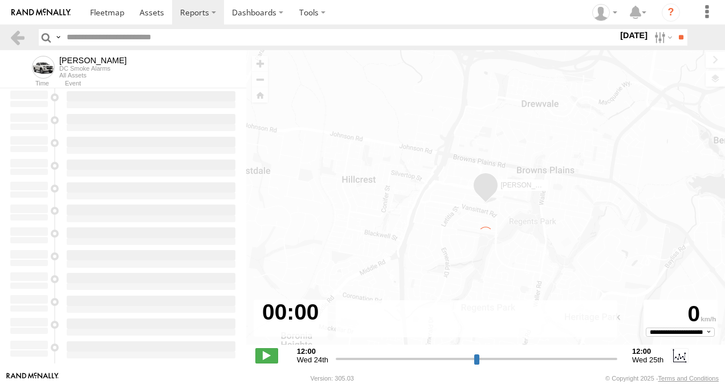
type input "**********"
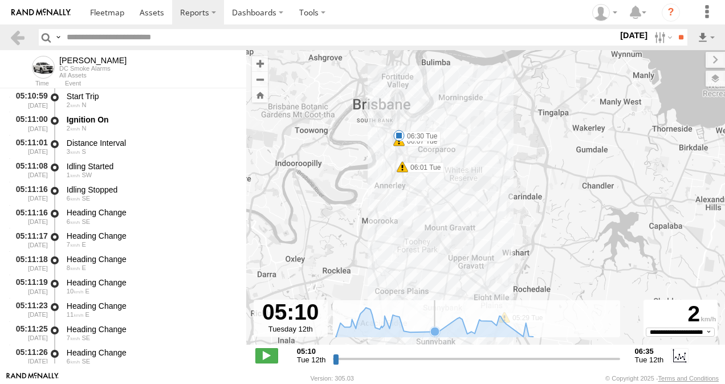
drag, startPoint x: 409, startPoint y: 143, endPoint x: 430, endPoint y: 314, distance: 172.3
click at [430, 314] on div "To navigate the map with touch gestures double-tap and hold your finger on the …" at bounding box center [485, 211] width 479 height 322
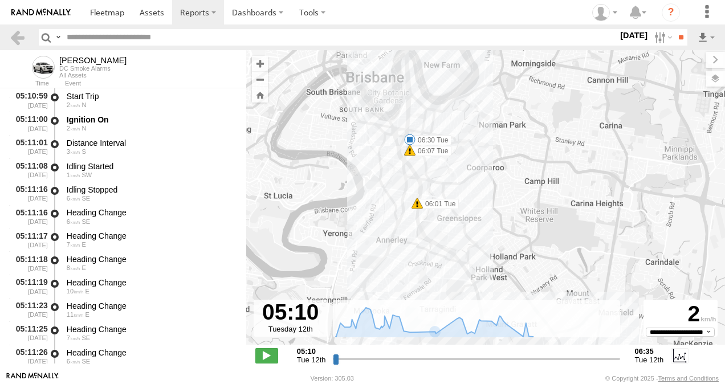
drag, startPoint x: 443, startPoint y: 281, endPoint x: 448, endPoint y: 300, distance: 19.9
click at [448, 300] on div "Ian 05:29 Tue 06:01 Tue 06:07 Tue 06:30 Tue" at bounding box center [485, 203] width 479 height 307
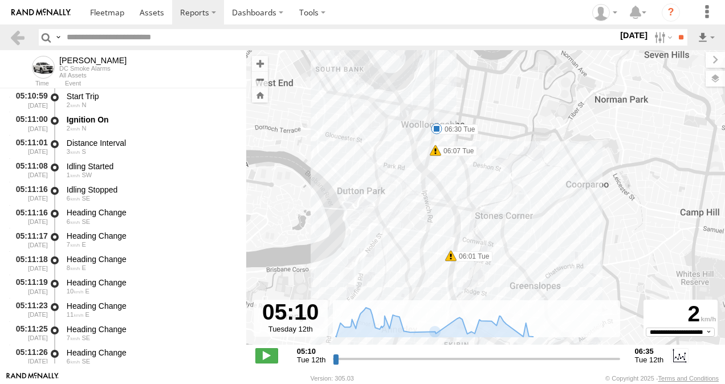
click at [438, 153] on span at bounding box center [435, 150] width 11 height 11
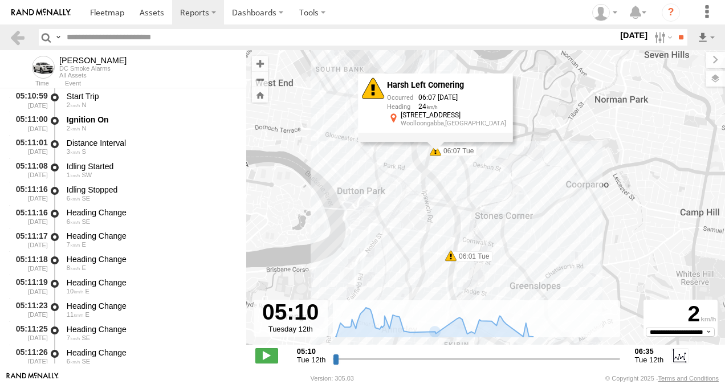
click at [391, 177] on div "[PERSON_NAME] 05:29 Tue 06:01 Tue 06:07 Tue 06:30 Tue Harsh Left Cornering 06:0…" at bounding box center [485, 203] width 479 height 307
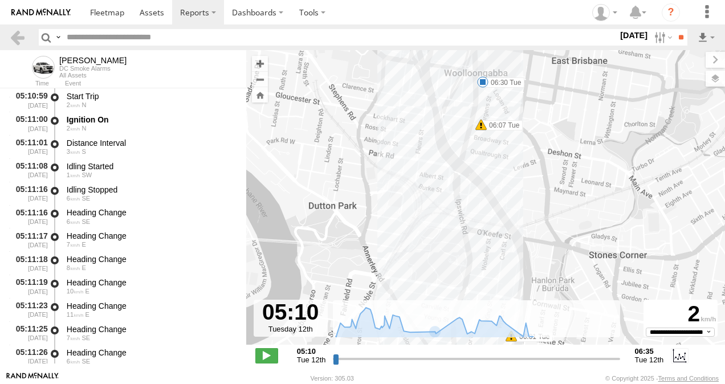
click at [485, 82] on span at bounding box center [482, 81] width 11 height 11
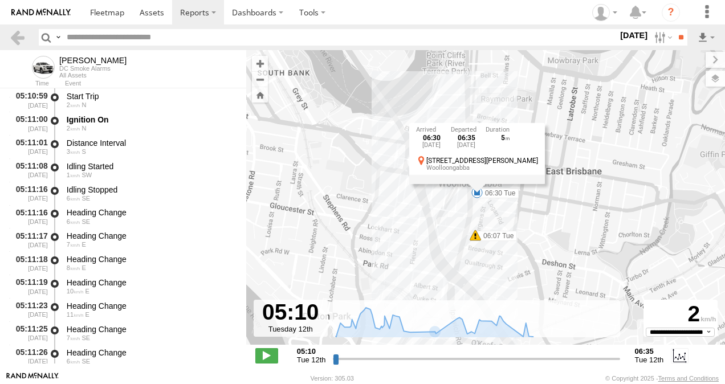
drag, startPoint x: 434, startPoint y: 105, endPoint x: 429, endPoint y: 220, distance: 114.7
click at [429, 220] on div "[PERSON_NAME] 05:29 Tue 06:01 Tue 06:07 Tue 06:30 Tue 06:30 [DATE] 06:35 [DATE]…" at bounding box center [485, 203] width 479 height 307
click at [478, 238] on span at bounding box center [475, 235] width 11 height 11
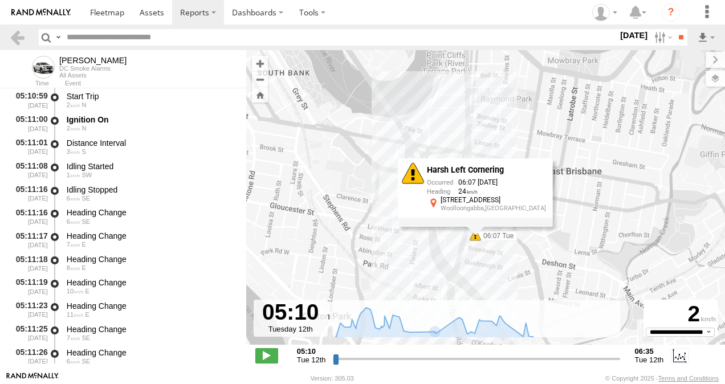
click at [442, 254] on div "[PERSON_NAME] 05:29 Tue 06:01 Tue 06:07 Tue 06:30 Tue Harsh Left Cornering 06:0…" at bounding box center [485, 203] width 479 height 307
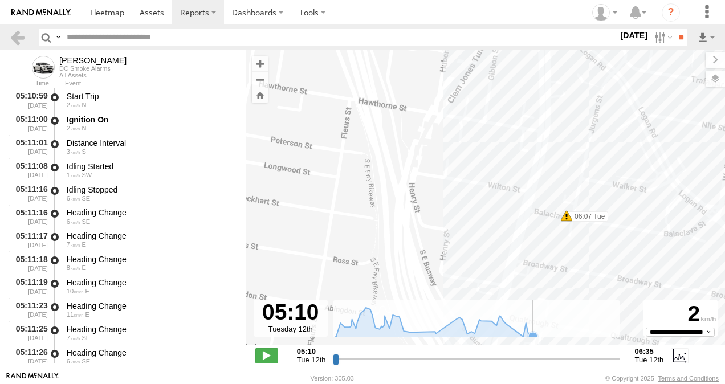
drag, startPoint x: 602, startPoint y: 243, endPoint x: 537, endPoint y: 343, distance: 118.6
click at [536, 347] on div "To navigate the map with touch gestures double-tap and hold your finger on the …" at bounding box center [485, 211] width 479 height 322
